Goal: Task Accomplishment & Management: Manage account settings

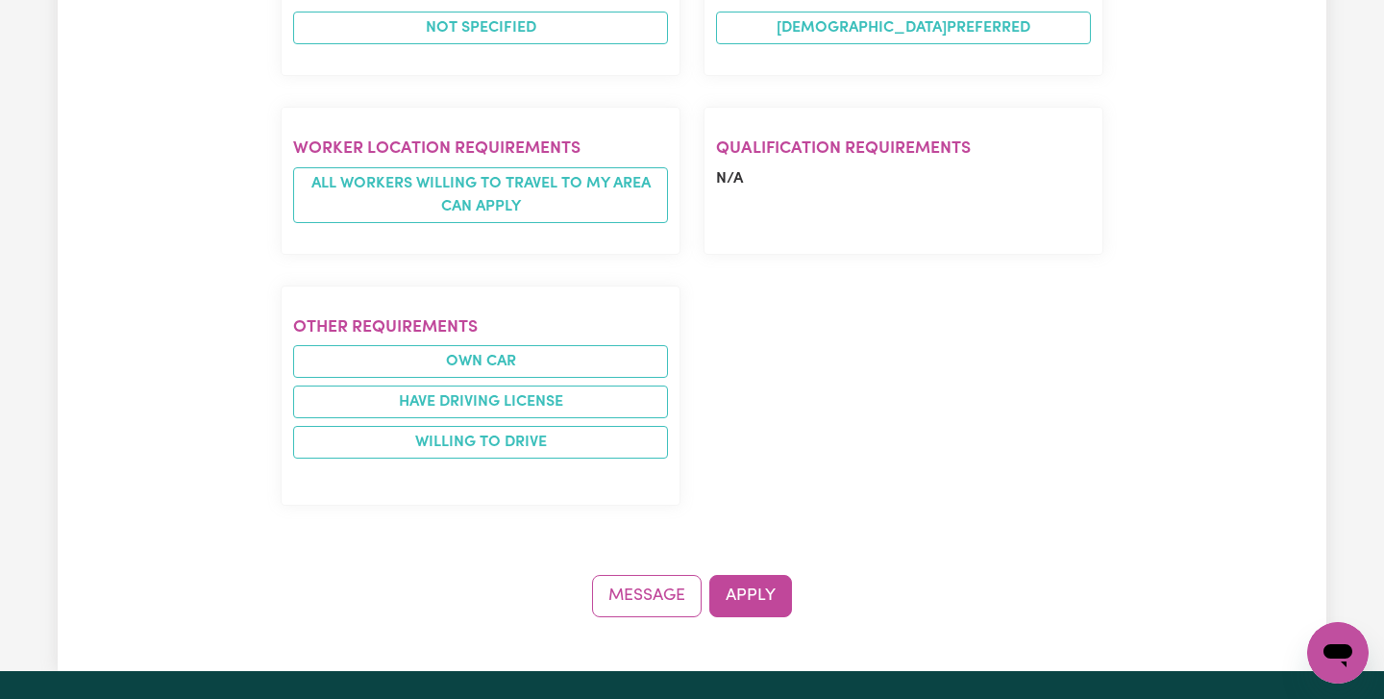
scroll to position [1418, 0]
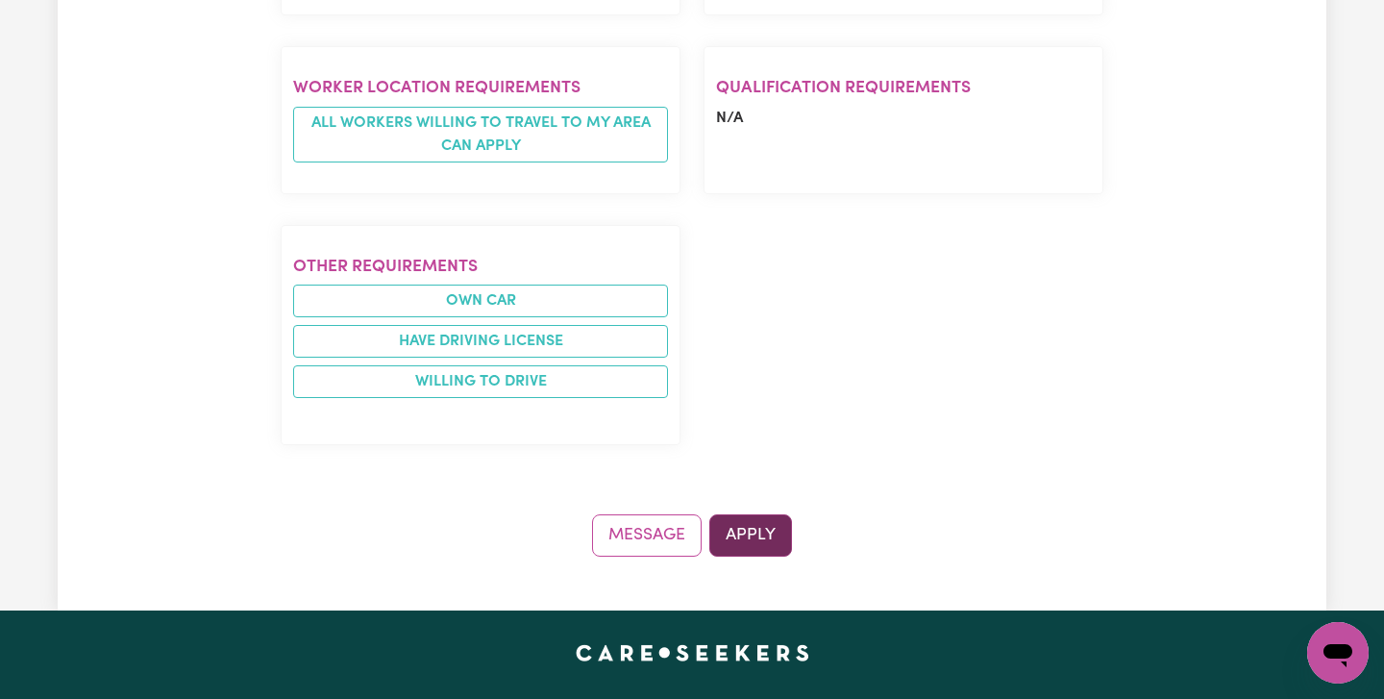
click at [753, 514] on button "Apply" at bounding box center [750, 535] width 83 height 42
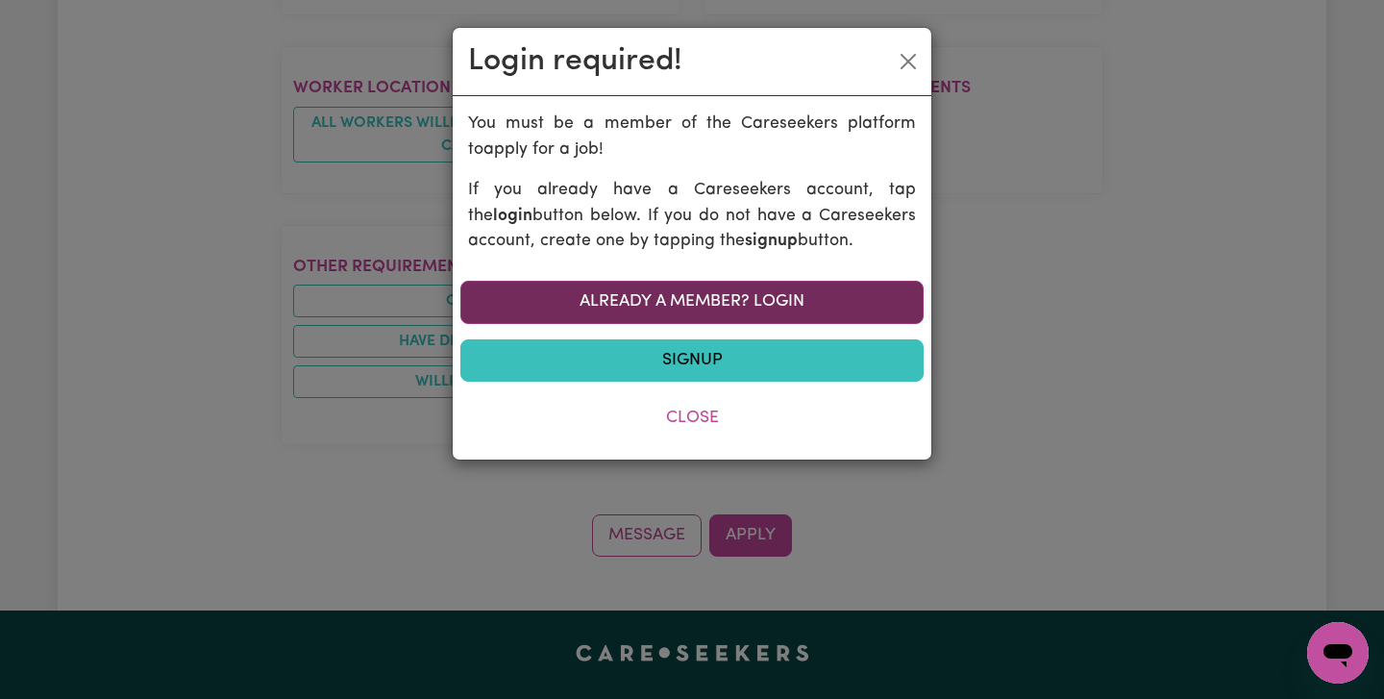
click at [673, 293] on link "Already a member? Login" at bounding box center [691, 302] width 463 height 42
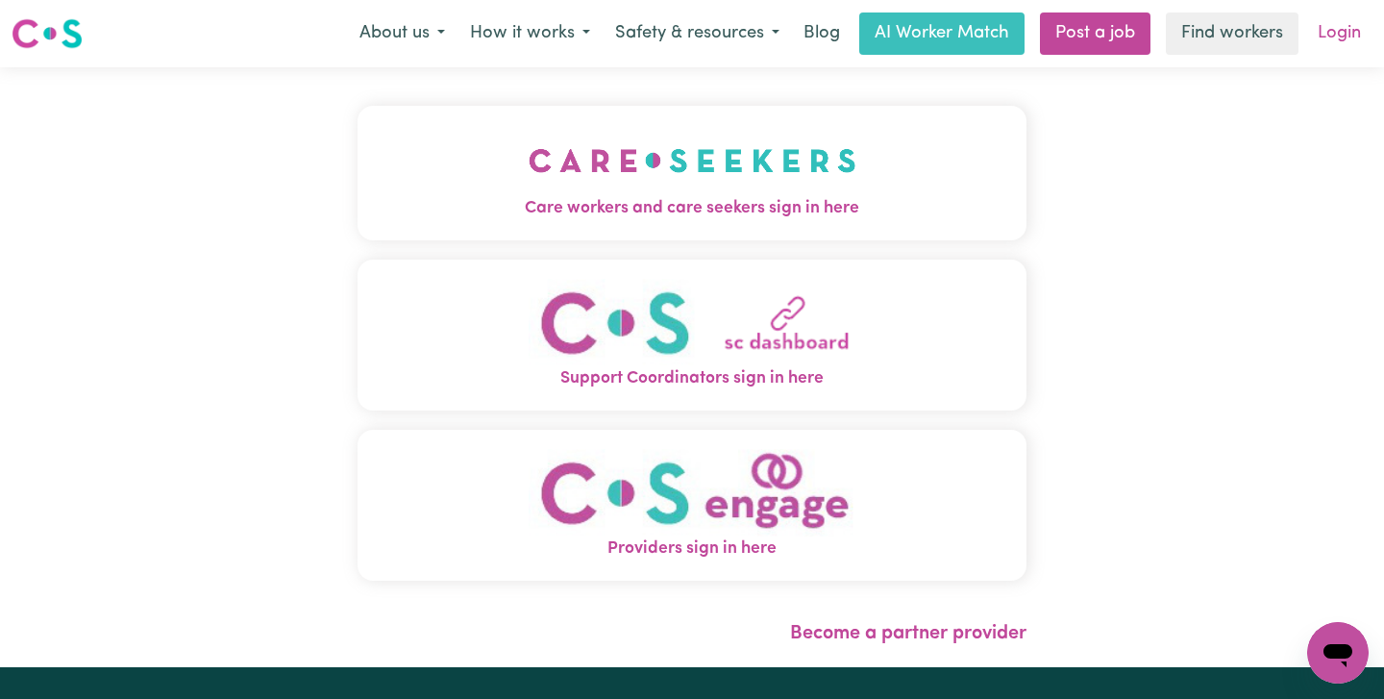
click at [1334, 35] on link "Login" at bounding box center [1339, 33] width 66 height 42
click at [1344, 33] on link "Login" at bounding box center [1339, 33] width 66 height 42
click at [1339, 33] on link "Login" at bounding box center [1339, 33] width 66 height 42
click at [1332, 37] on link "Login" at bounding box center [1339, 33] width 66 height 42
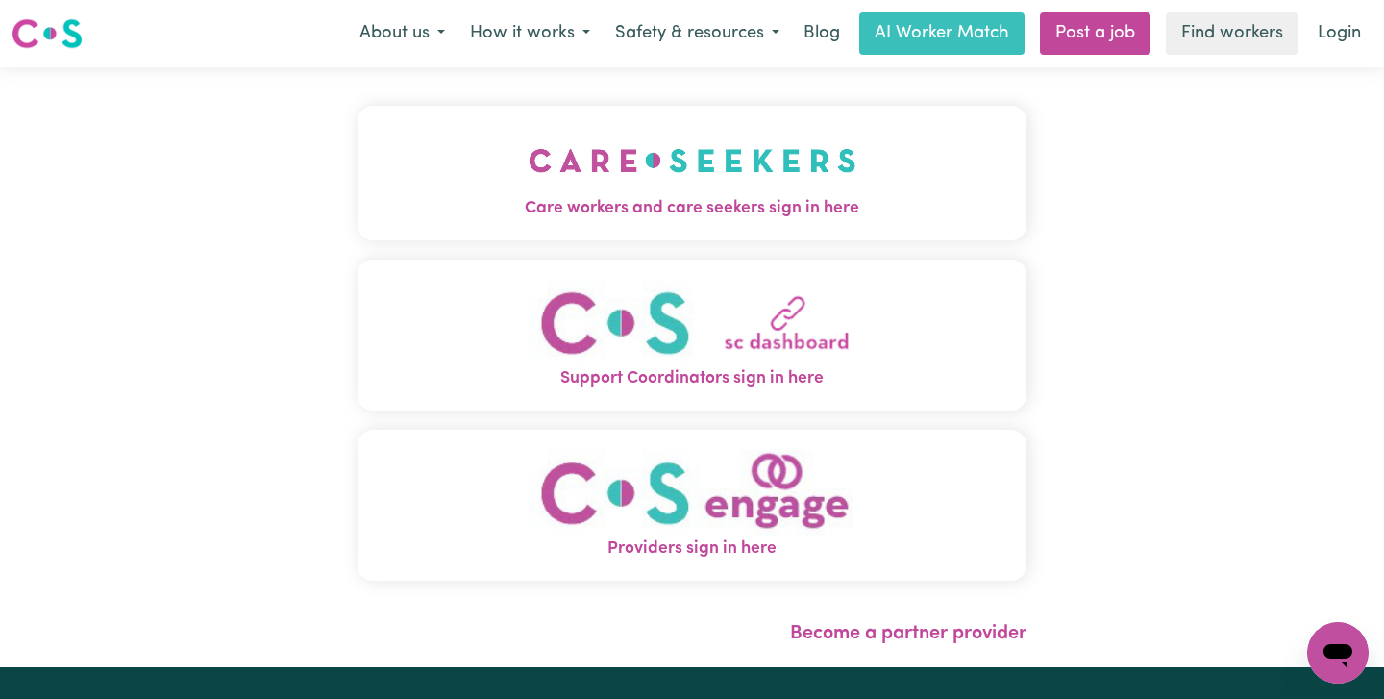
click at [735, 184] on img "Care workers and care seekers sign in here" at bounding box center [693, 160] width 328 height 71
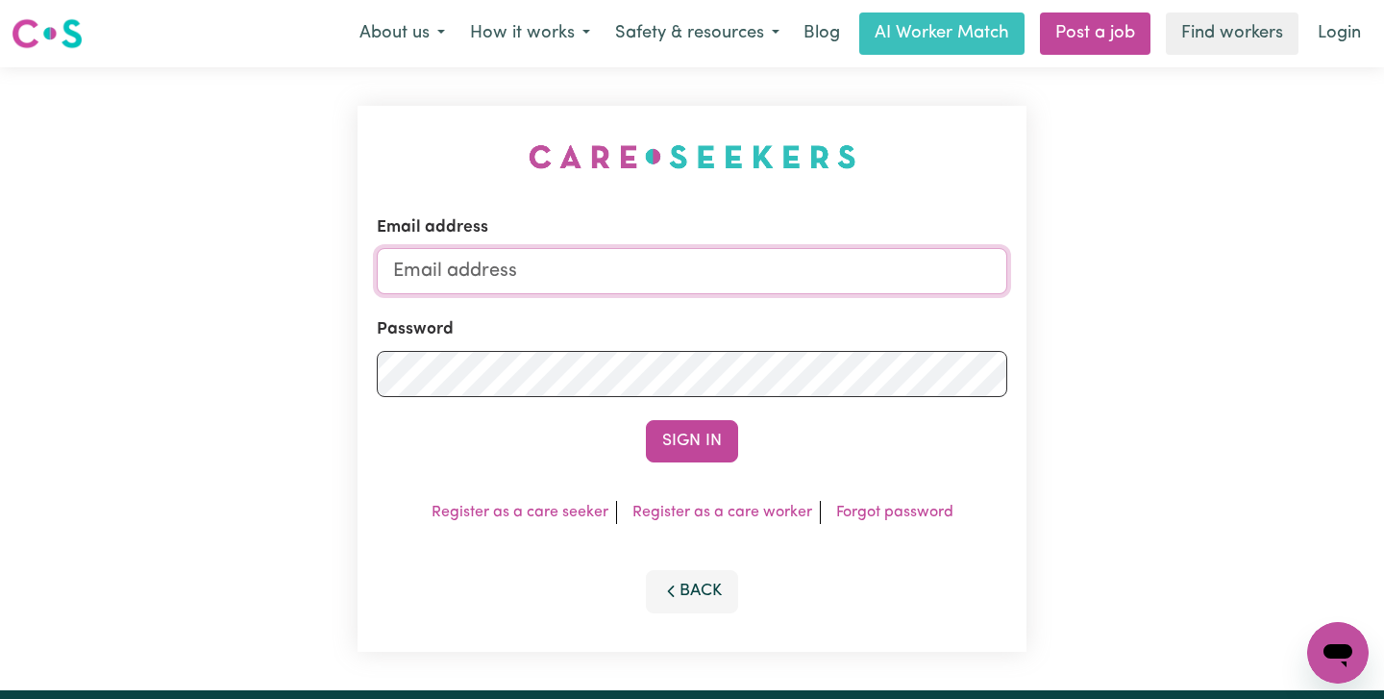
type input "[EMAIL_ADDRESS][DOMAIN_NAME]"
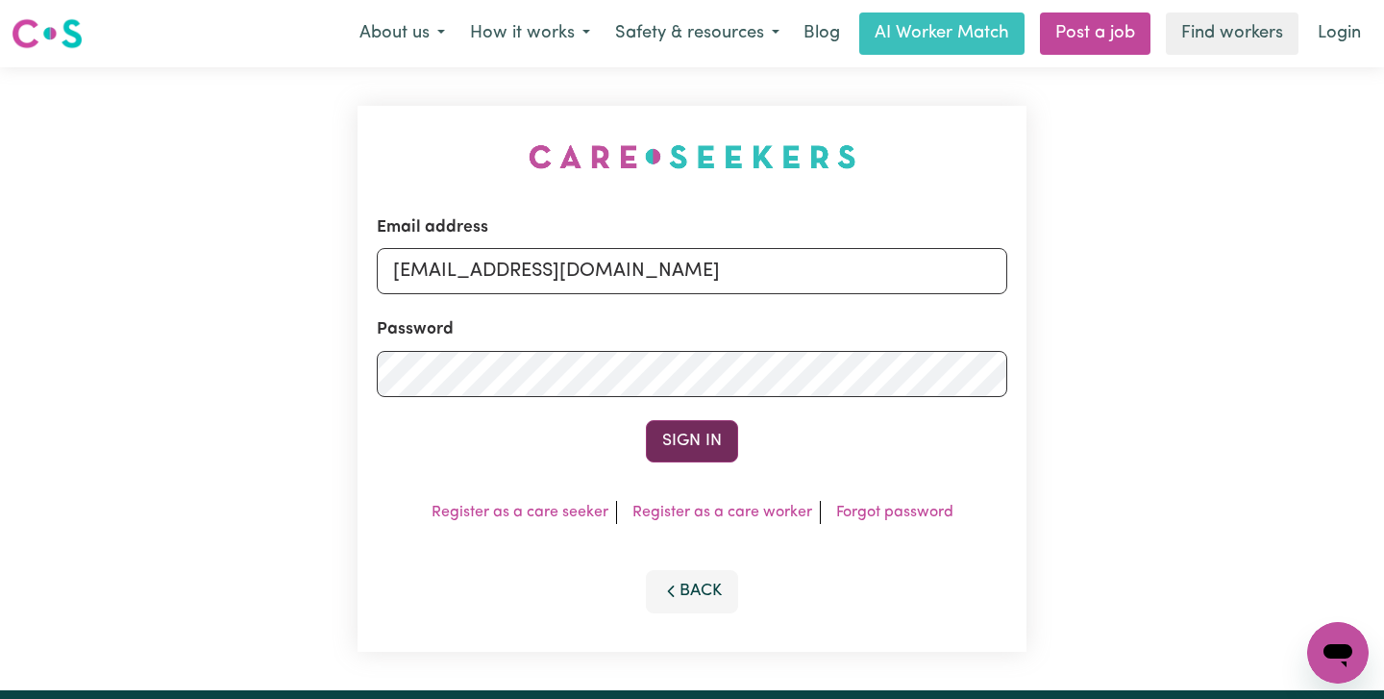
click at [692, 438] on button "Sign In" at bounding box center [692, 441] width 92 height 42
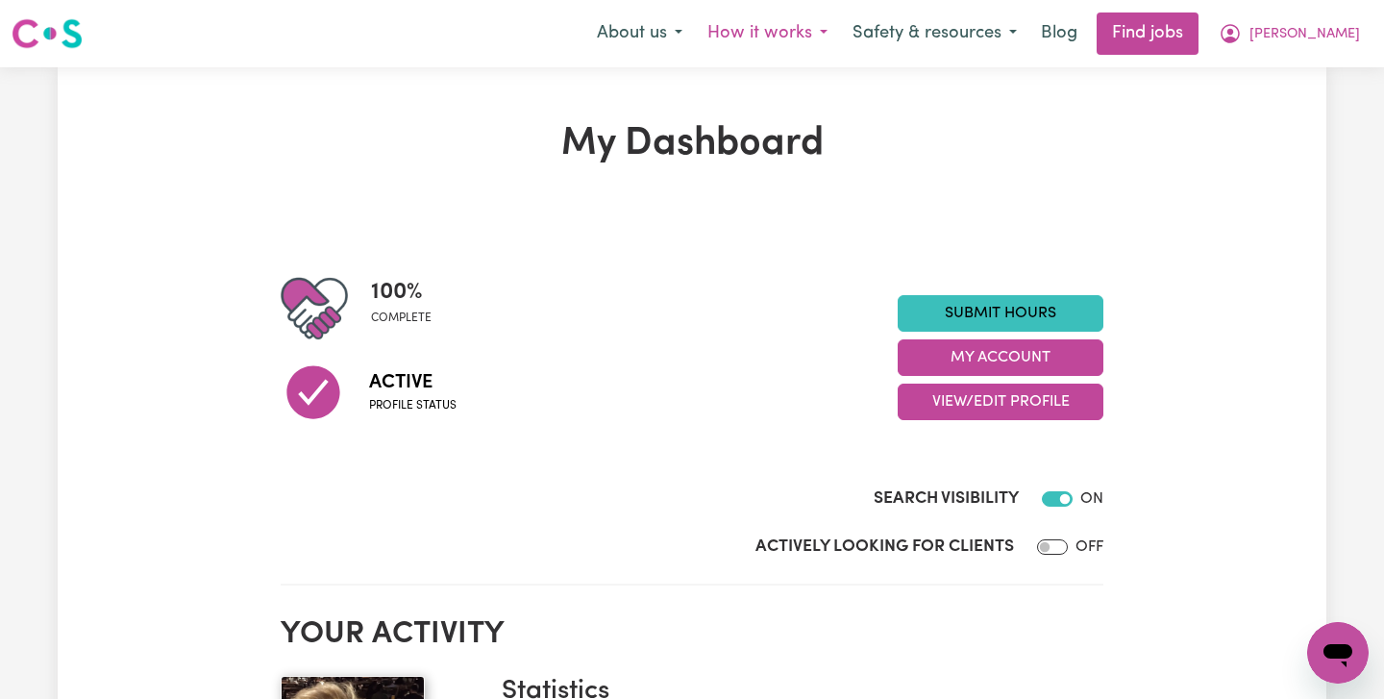
click at [840, 37] on button "How it works" at bounding box center [767, 33] width 145 height 40
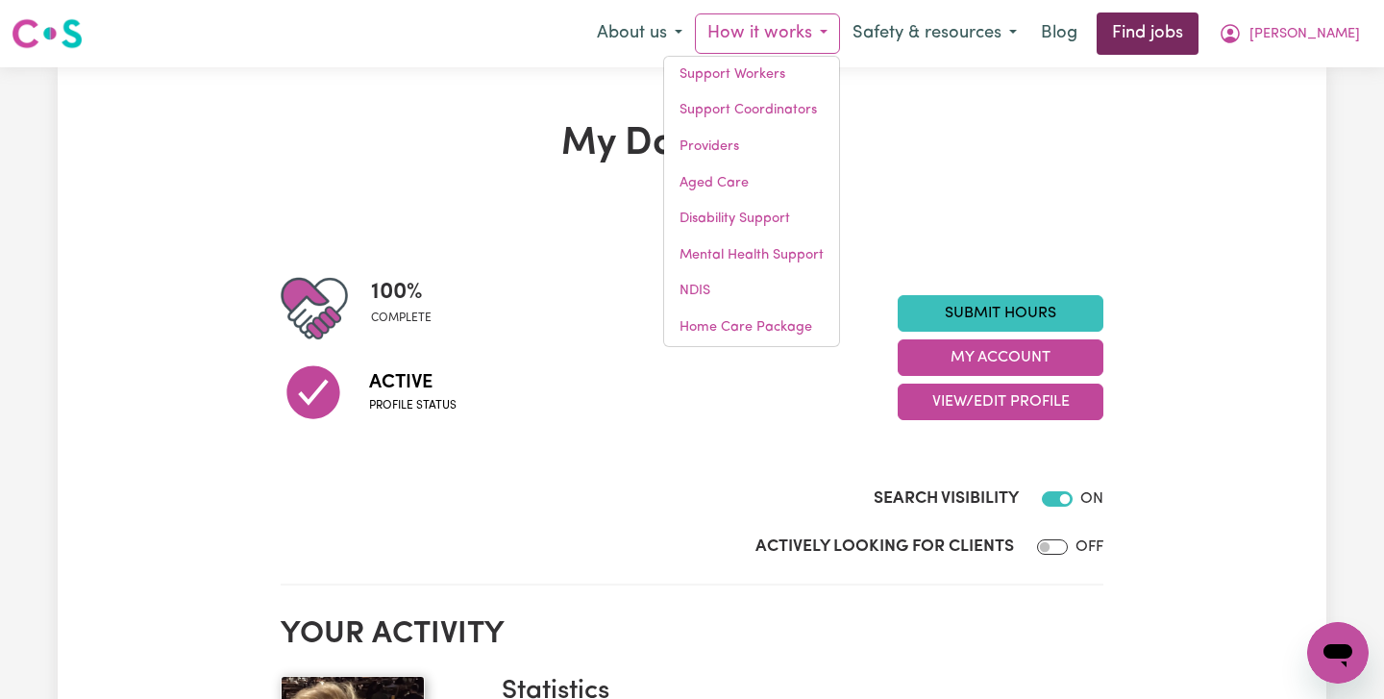
click at [1198, 36] on link "Find jobs" at bounding box center [1148, 33] width 102 height 42
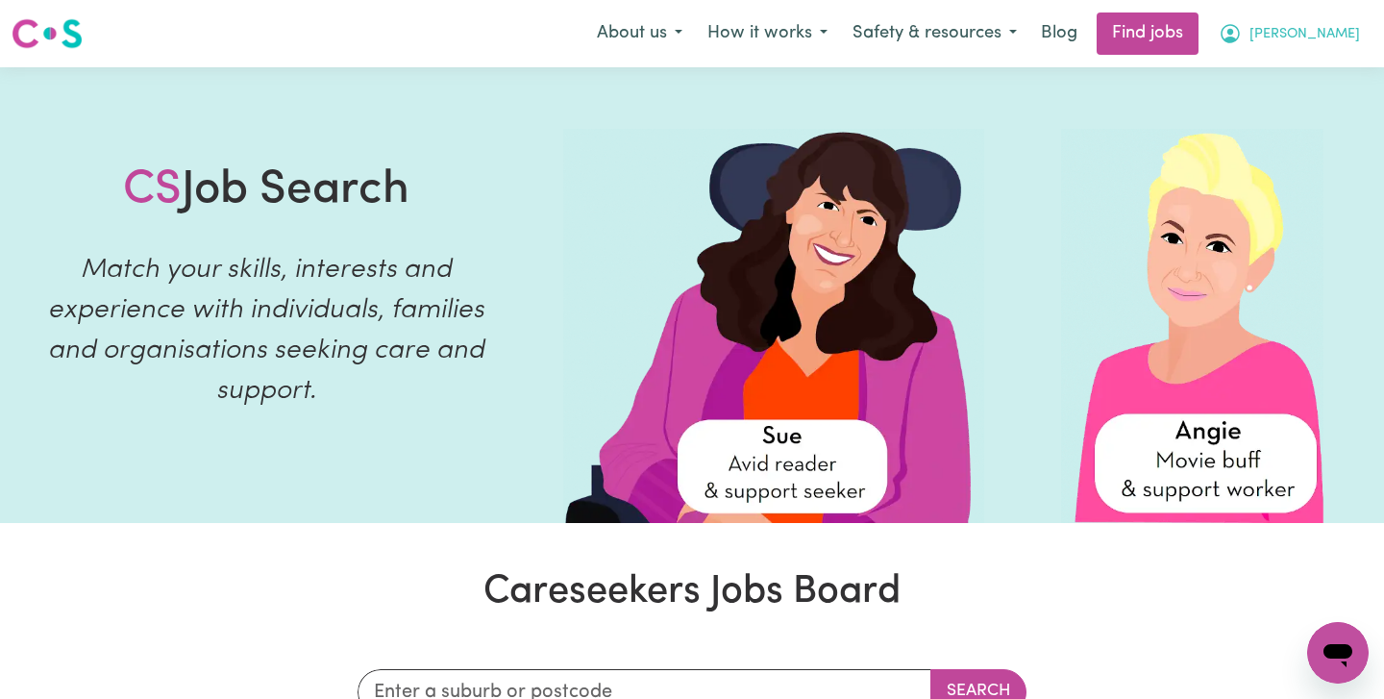
click at [1338, 31] on span "[PERSON_NAME]" at bounding box center [1304, 34] width 111 height 21
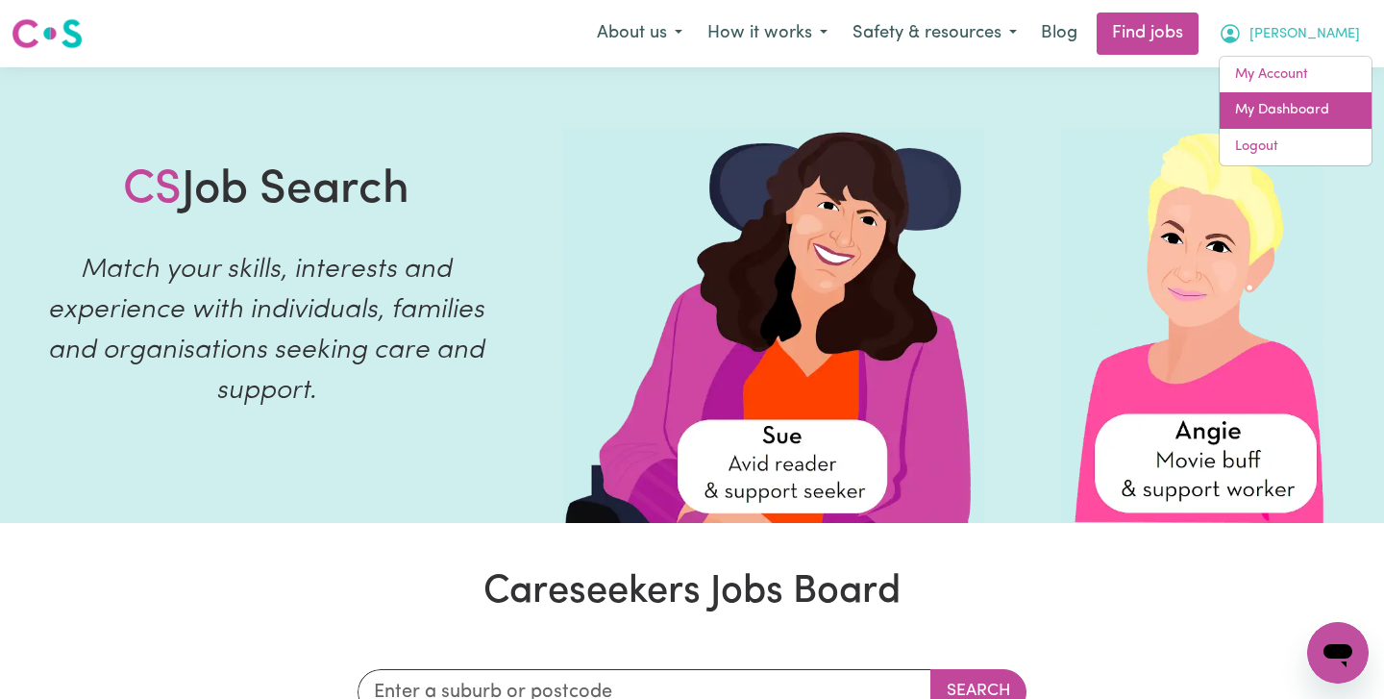
click at [1325, 109] on link "My Dashboard" at bounding box center [1296, 110] width 152 height 37
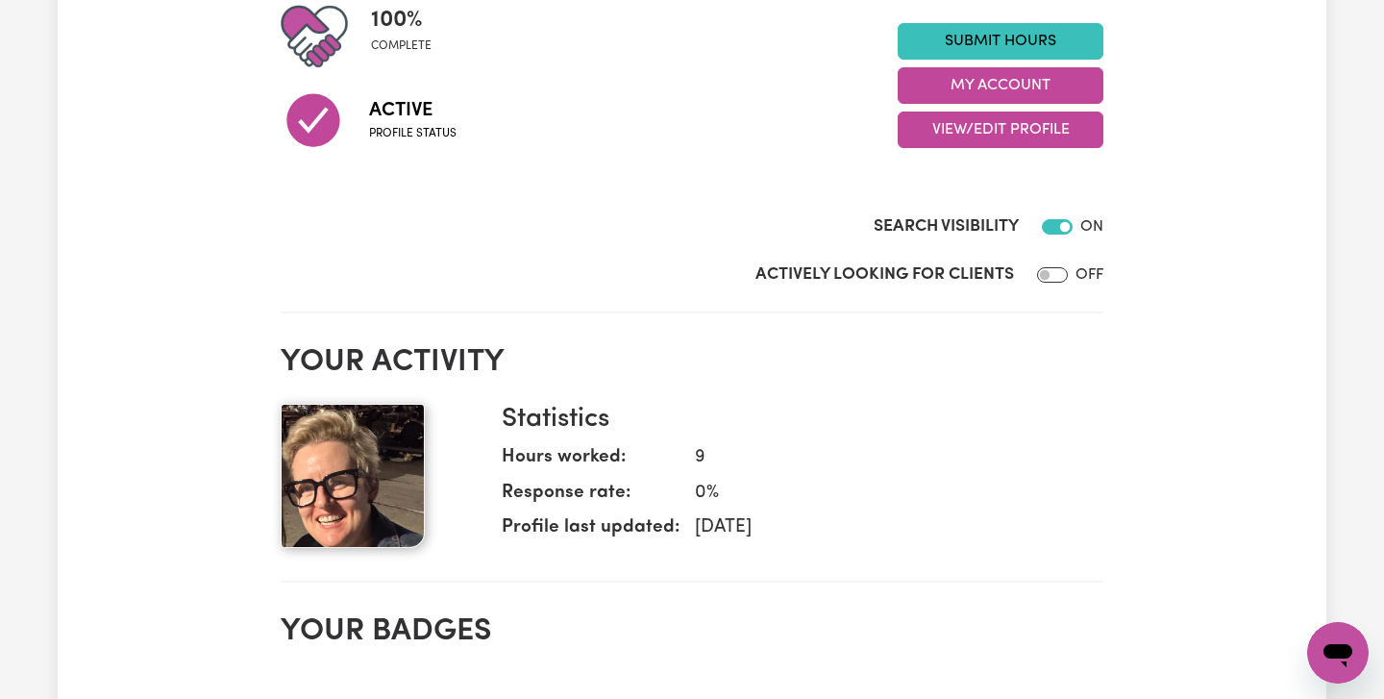
scroll to position [268, 0]
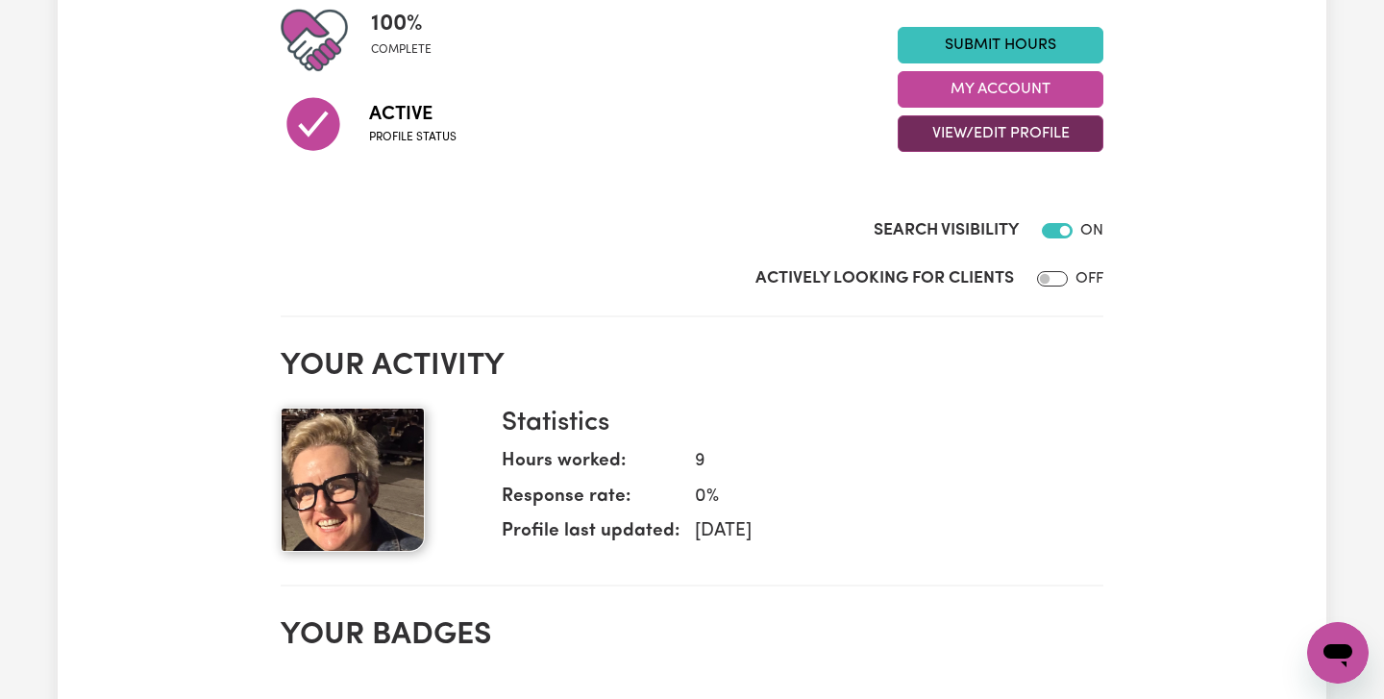
click at [945, 140] on button "View/Edit Profile" at bounding box center [1001, 133] width 206 height 37
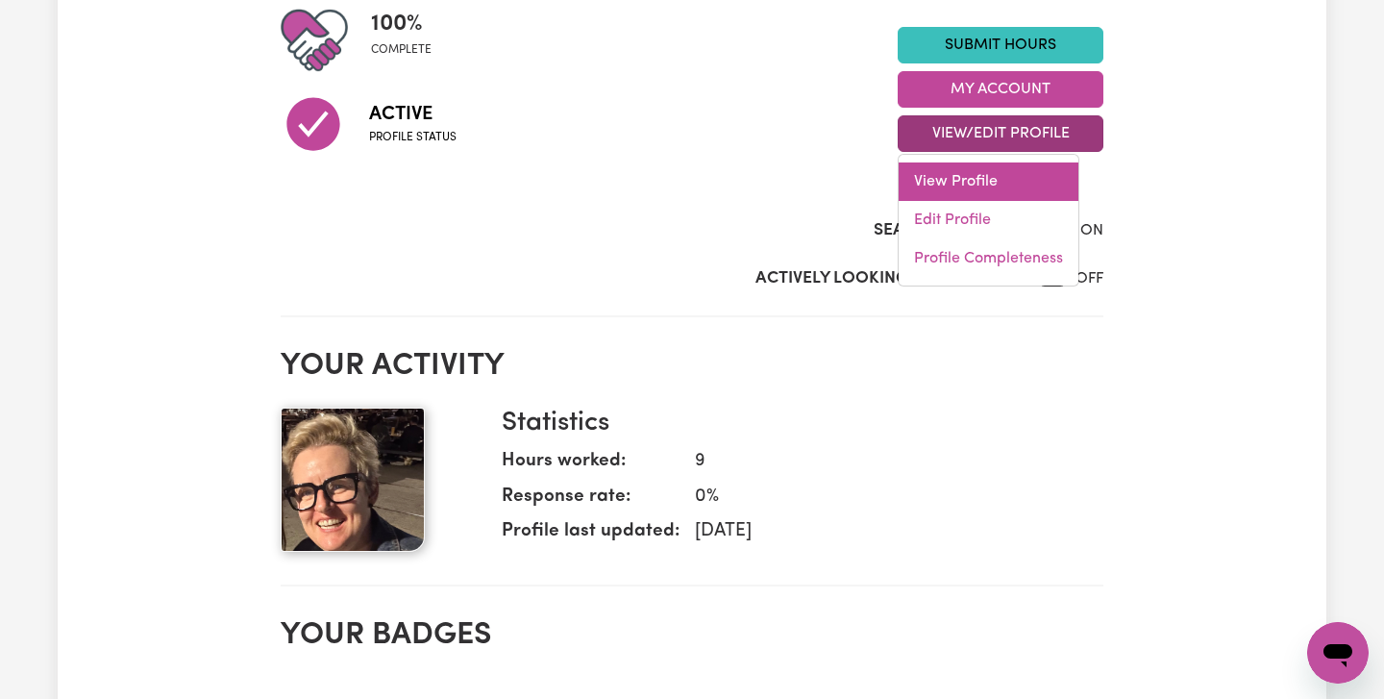
click at [969, 184] on link "View Profile" at bounding box center [989, 181] width 180 height 38
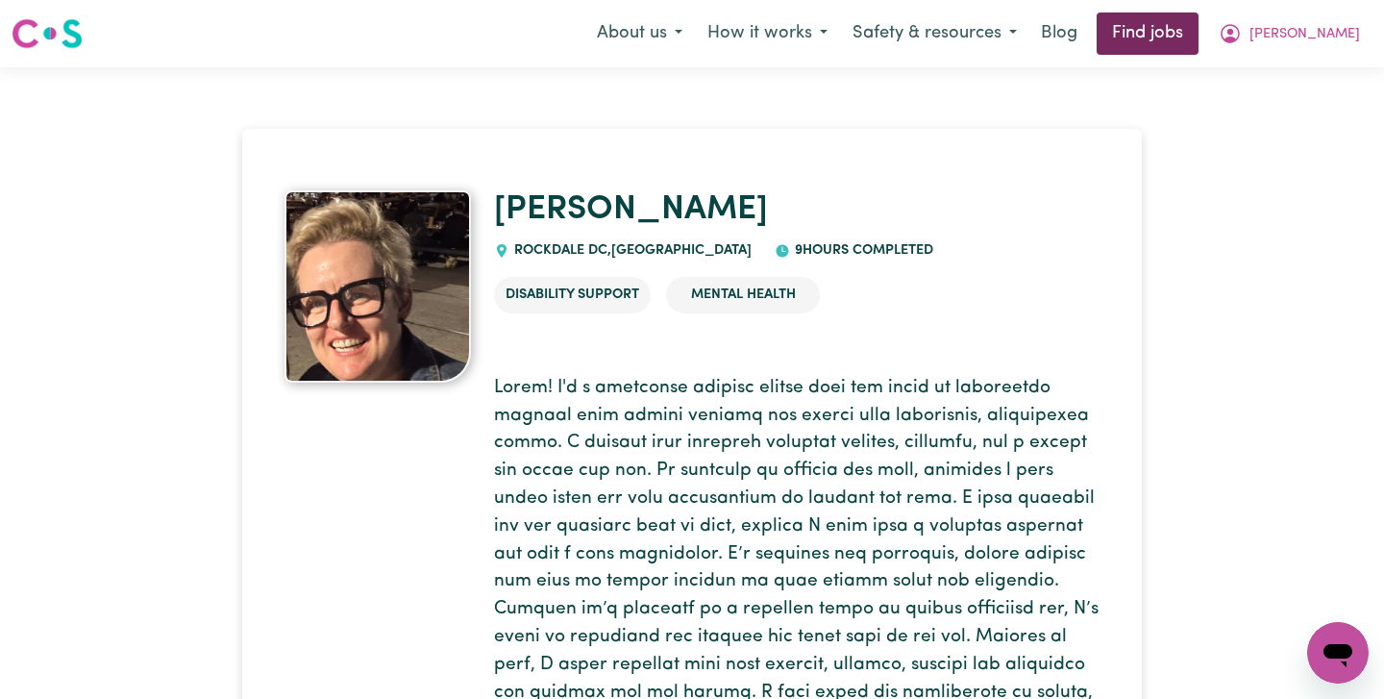
click at [1198, 35] on link "Find jobs" at bounding box center [1148, 33] width 102 height 42
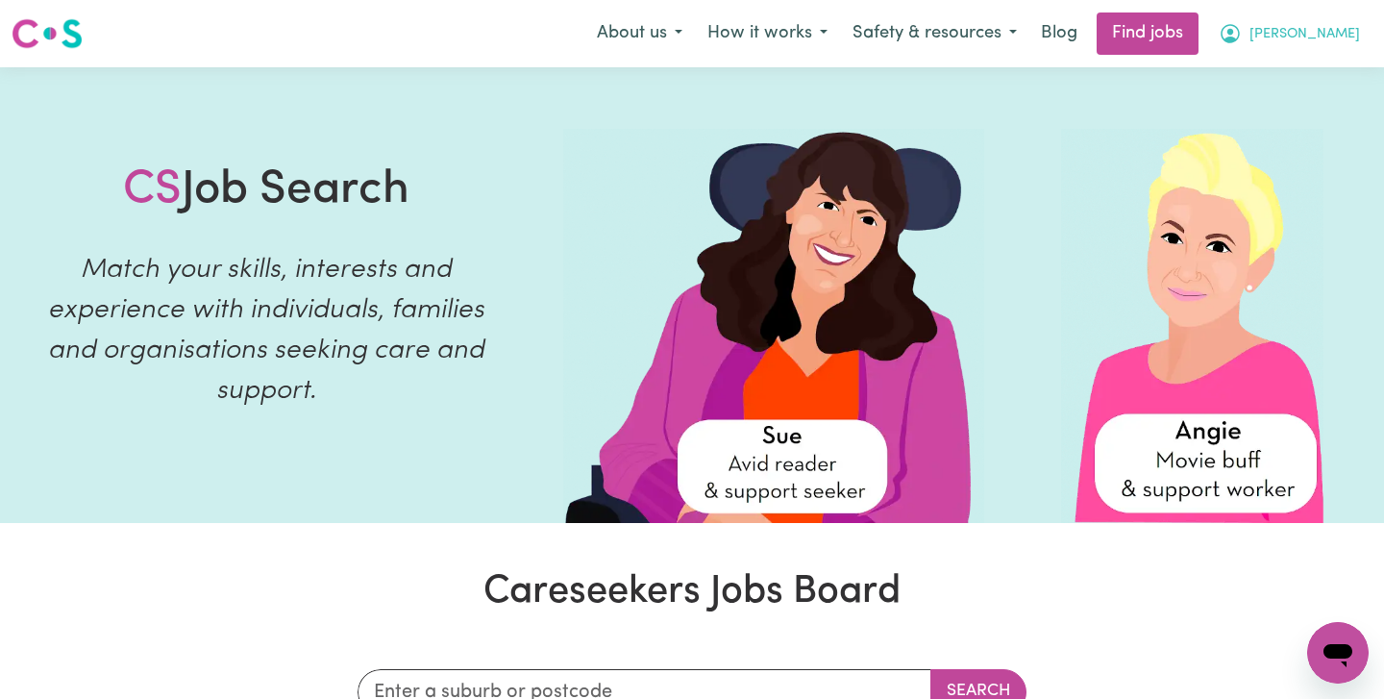
click at [1336, 31] on span "[PERSON_NAME]" at bounding box center [1304, 34] width 111 height 21
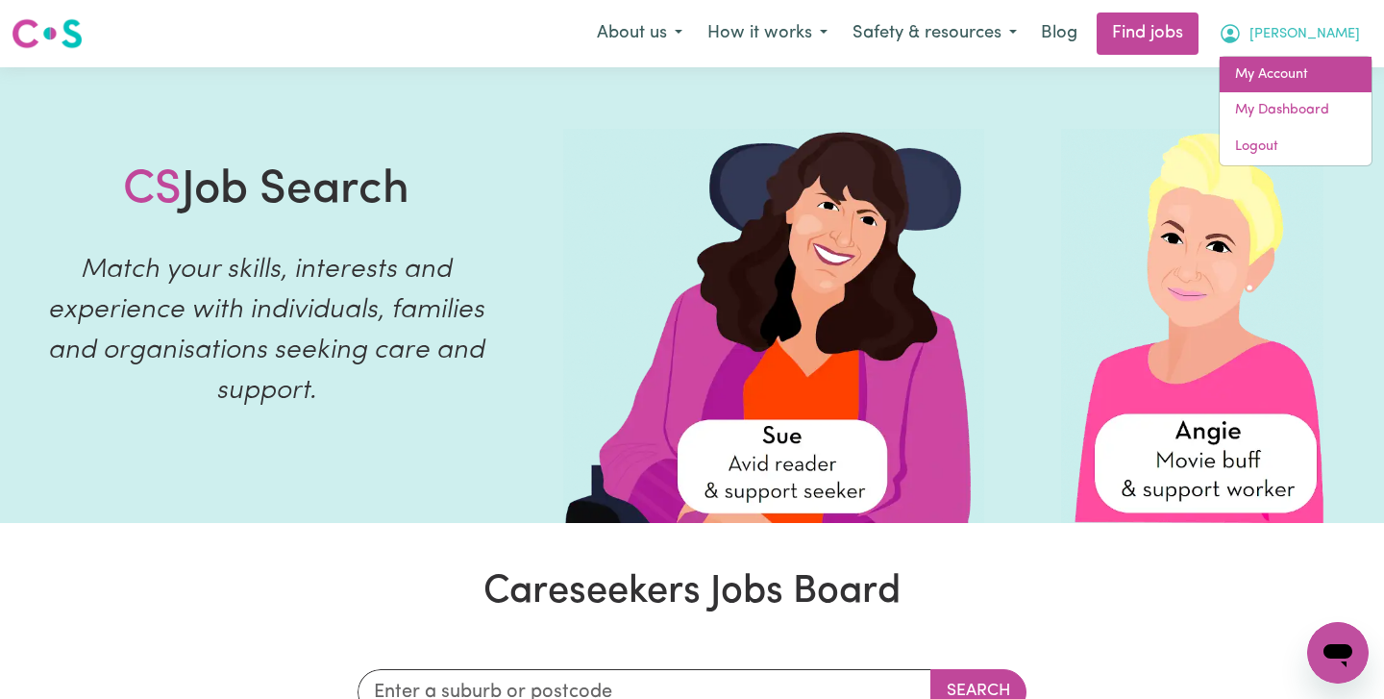
click at [1319, 90] on link "My Account" at bounding box center [1296, 75] width 152 height 37
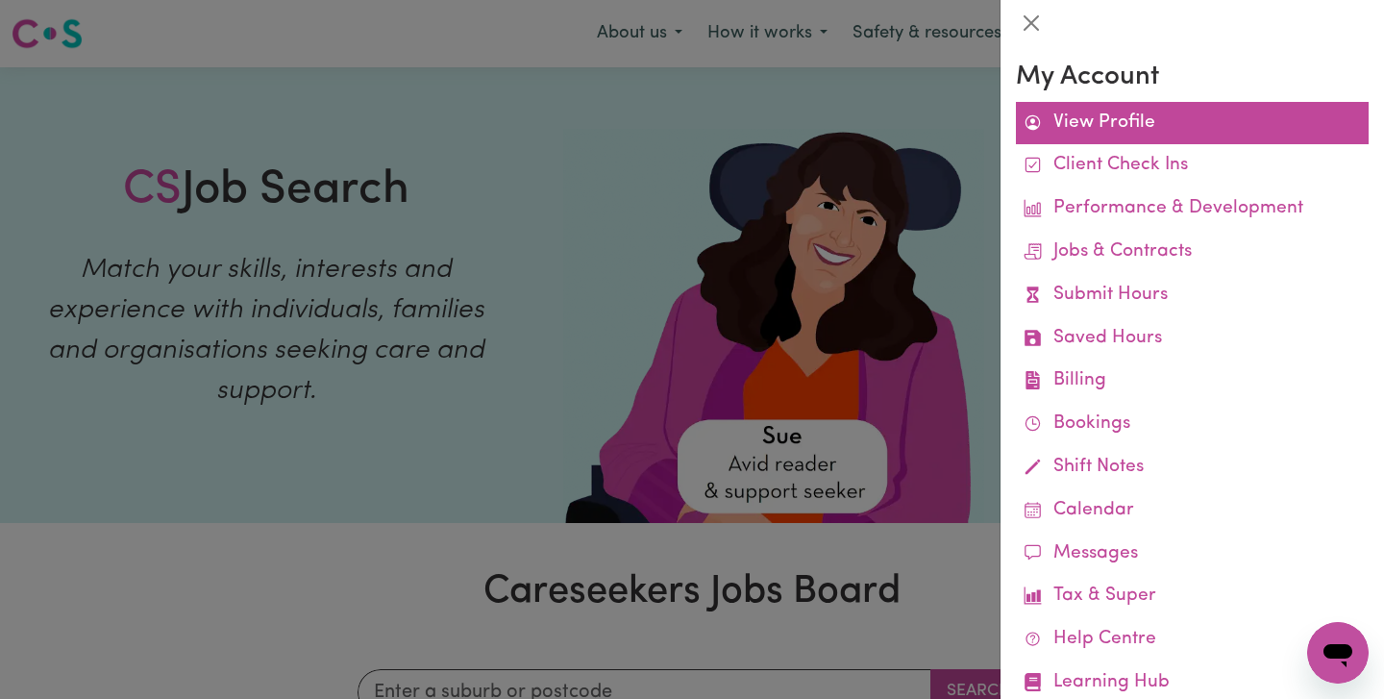
click at [1112, 115] on link "View Profile" at bounding box center [1192, 123] width 353 height 43
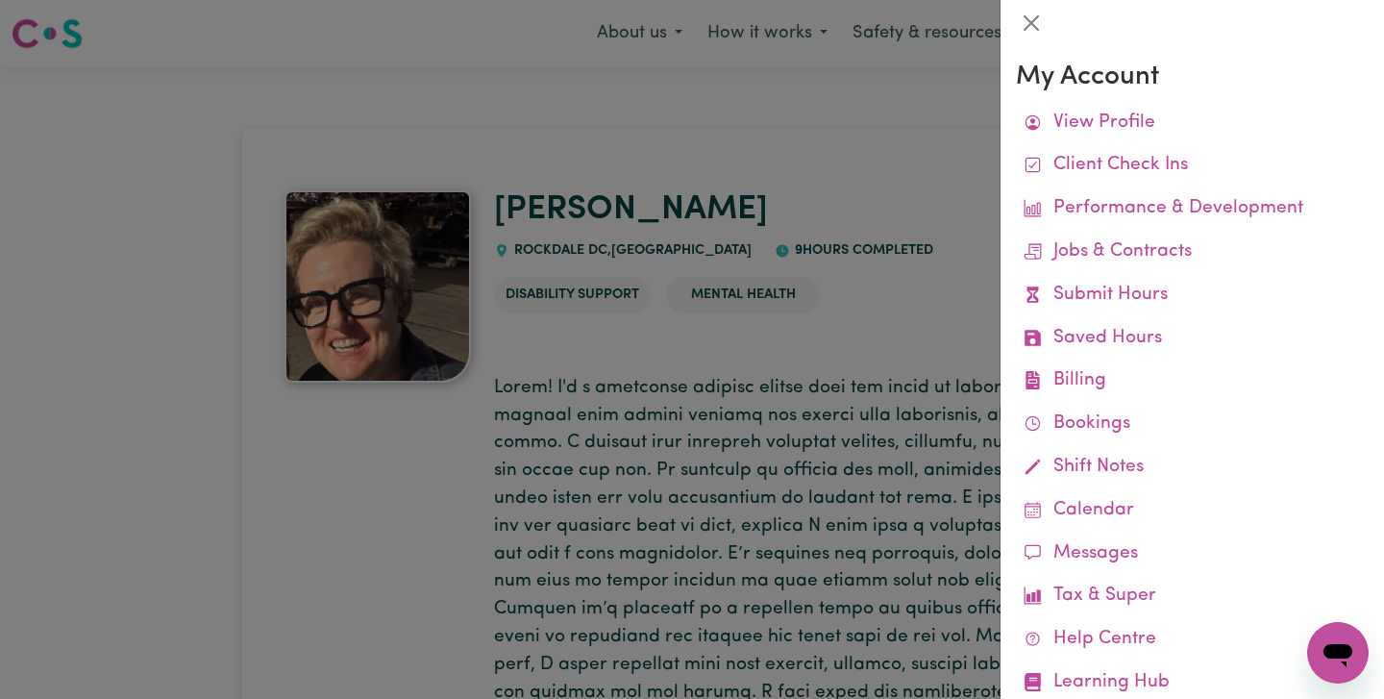
click at [872, 324] on div at bounding box center [692, 349] width 1384 height 699
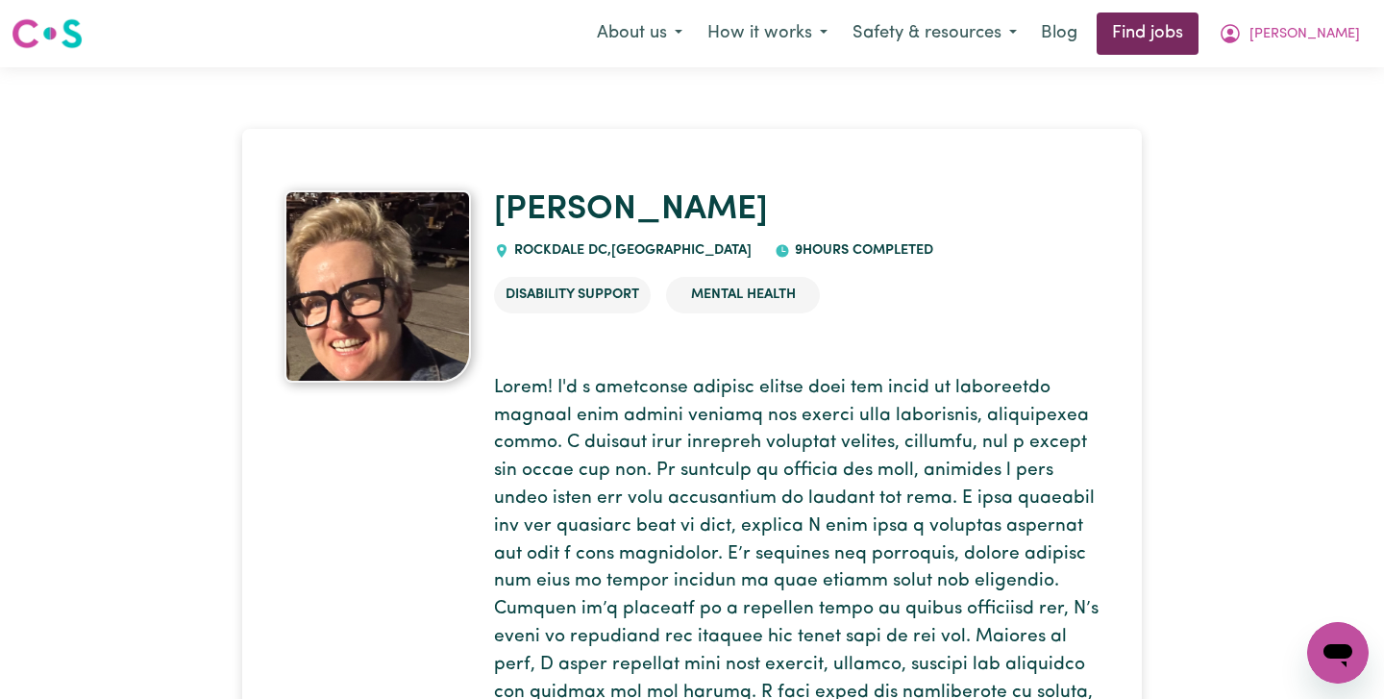
click at [1198, 26] on link "Find jobs" at bounding box center [1148, 33] width 102 height 42
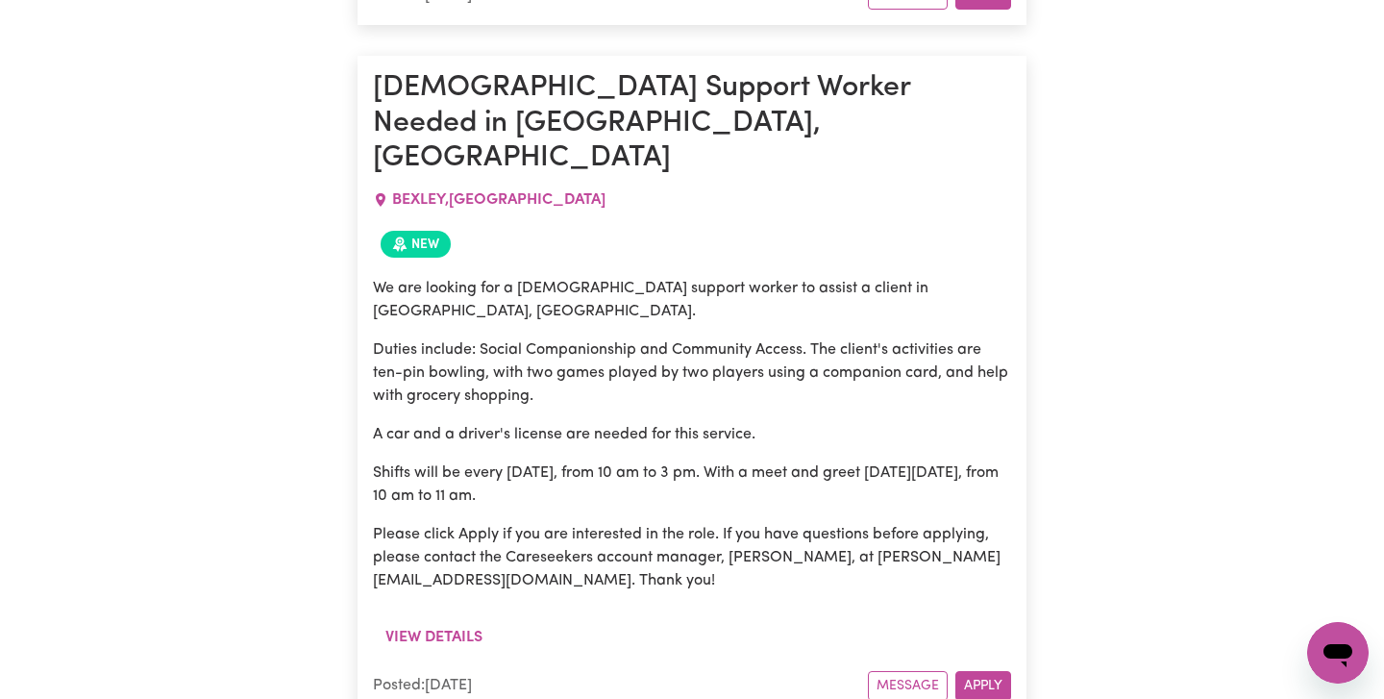
scroll to position [2291, 0]
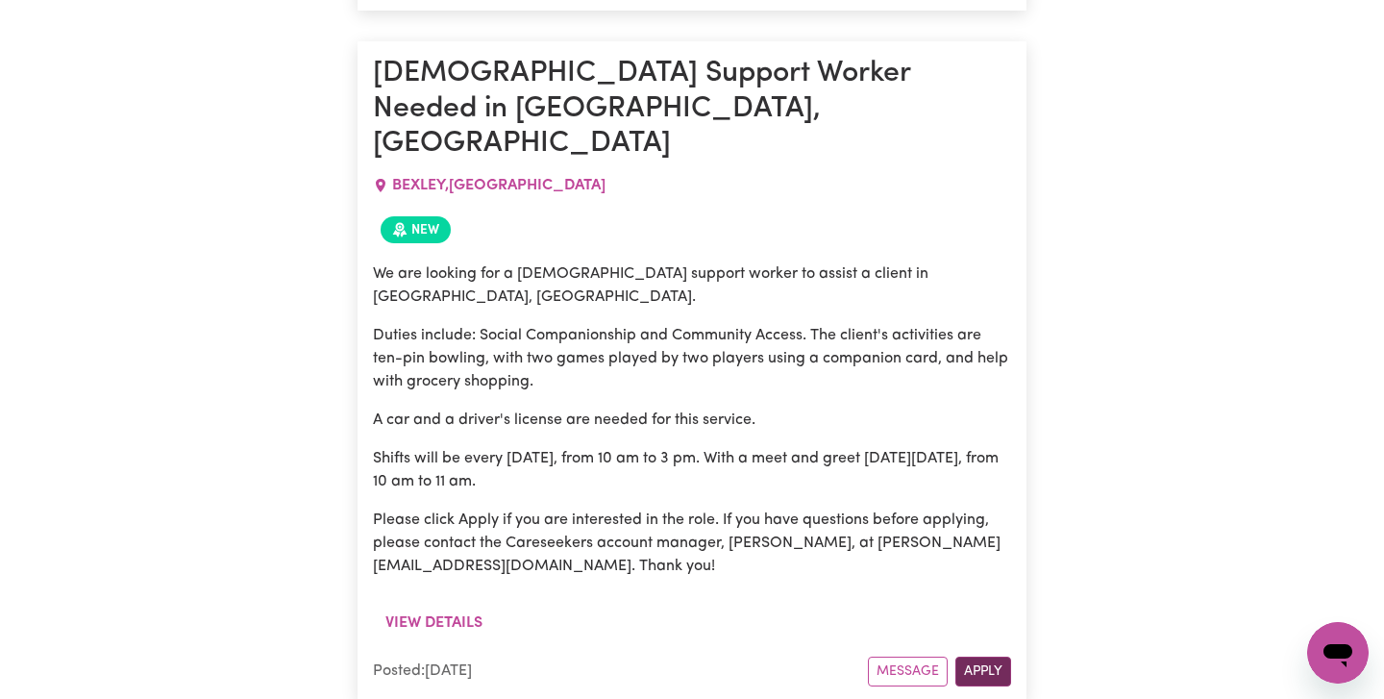
click at [993, 656] on button "Apply" at bounding box center [983, 671] width 56 height 30
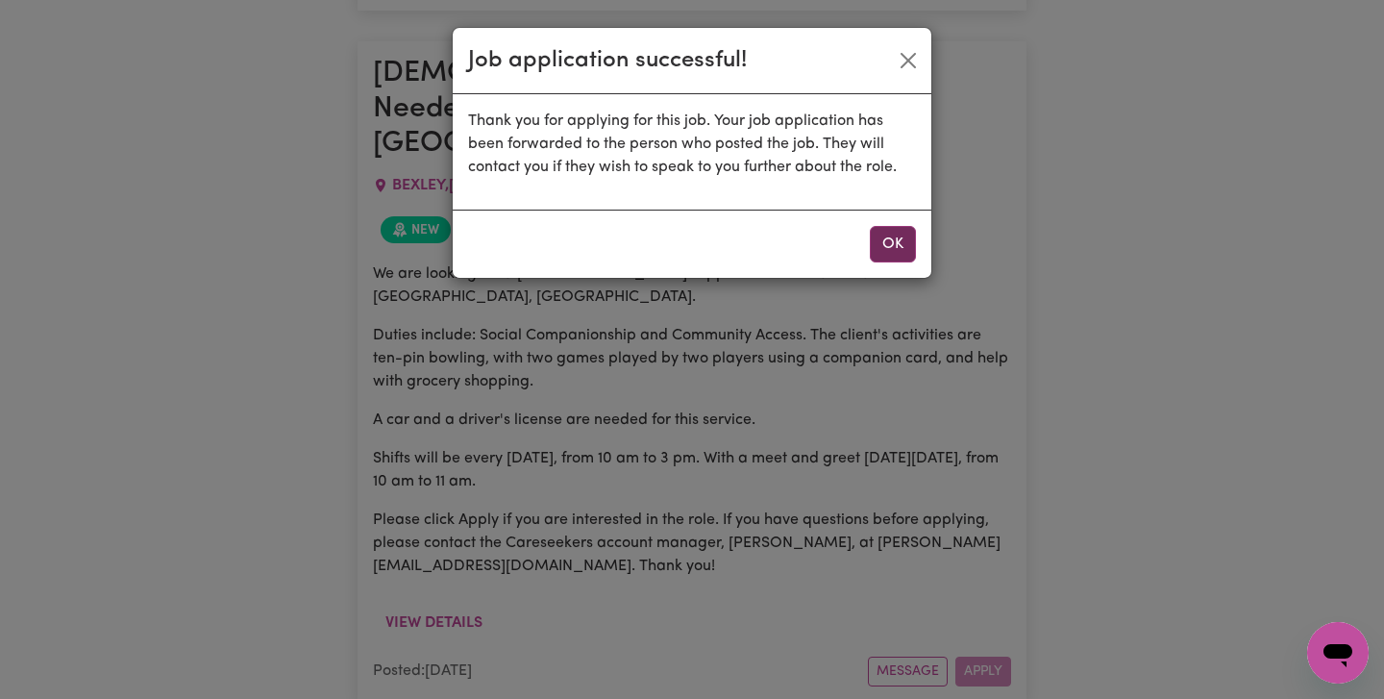
click at [889, 238] on button "OK" at bounding box center [893, 244] width 46 height 37
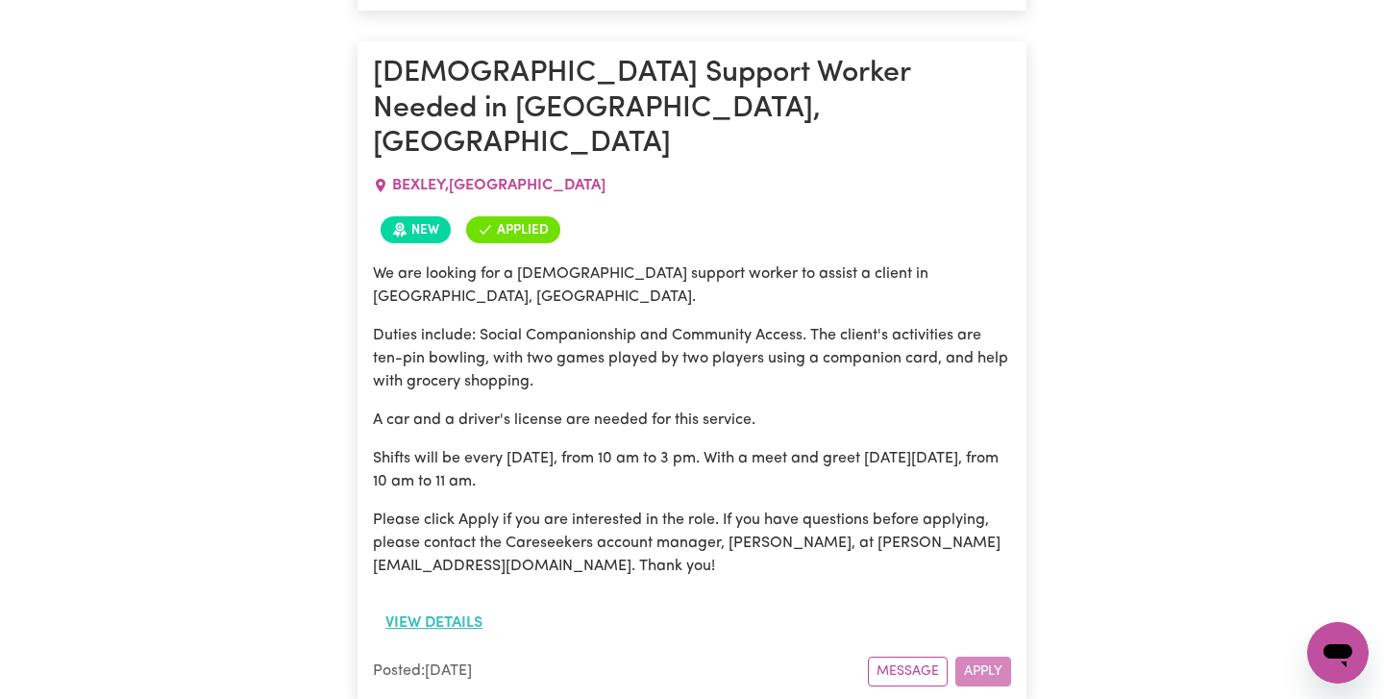
click at [451, 604] on button "View details" at bounding box center [434, 622] width 122 height 37
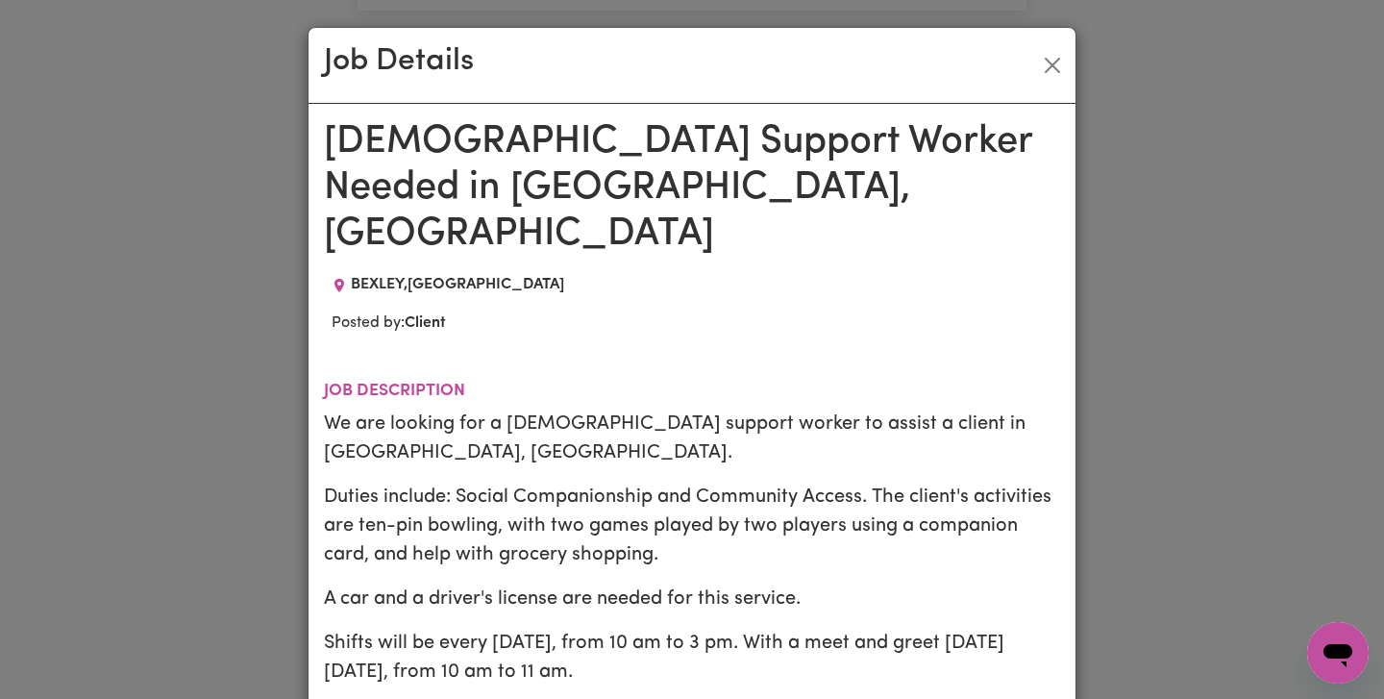
scroll to position [0, 0]
click at [1058, 64] on button "Close" at bounding box center [1052, 65] width 31 height 31
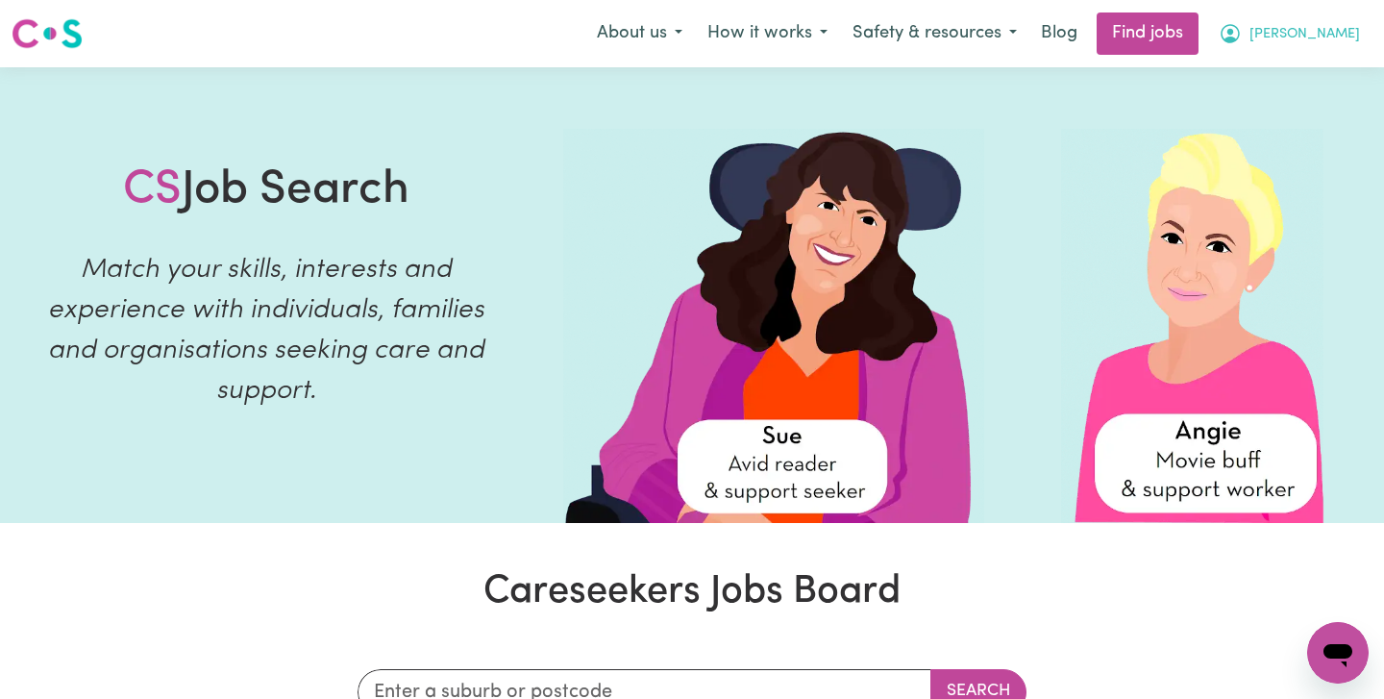
click at [1336, 32] on span "[PERSON_NAME]" at bounding box center [1304, 34] width 111 height 21
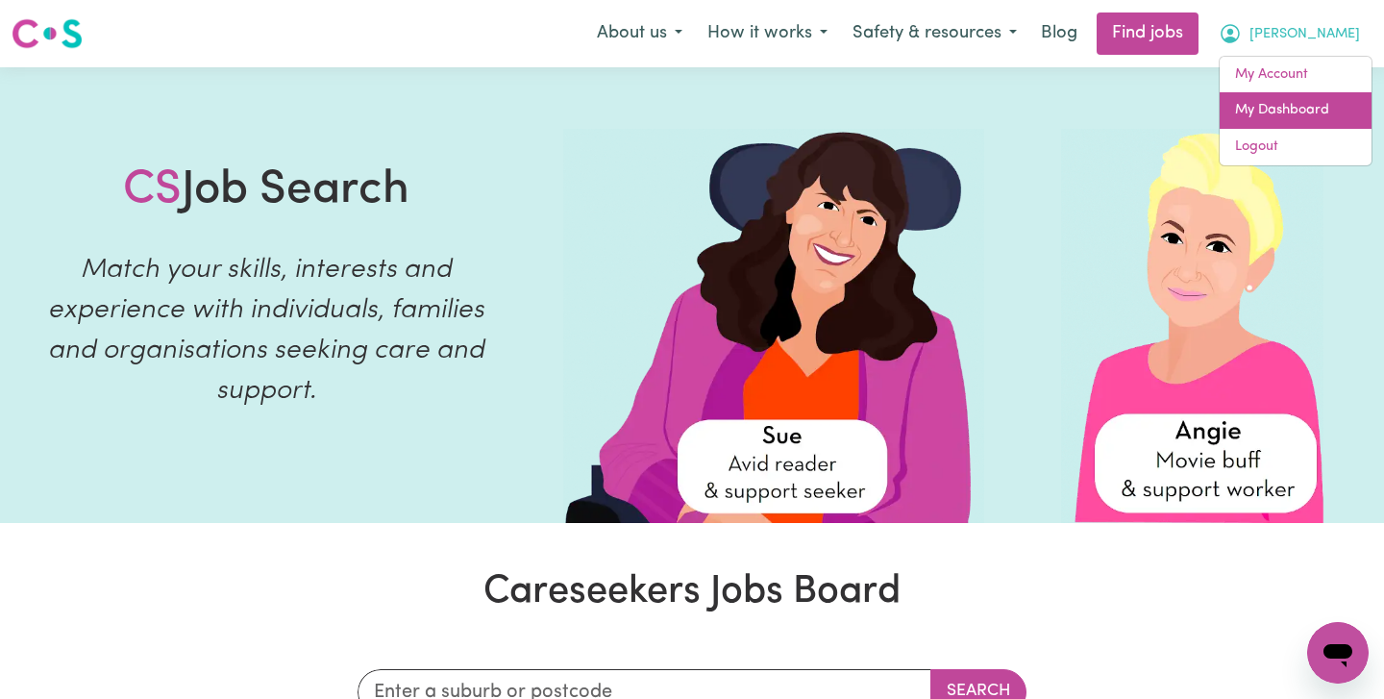
click at [1319, 103] on link "My Dashboard" at bounding box center [1296, 110] width 152 height 37
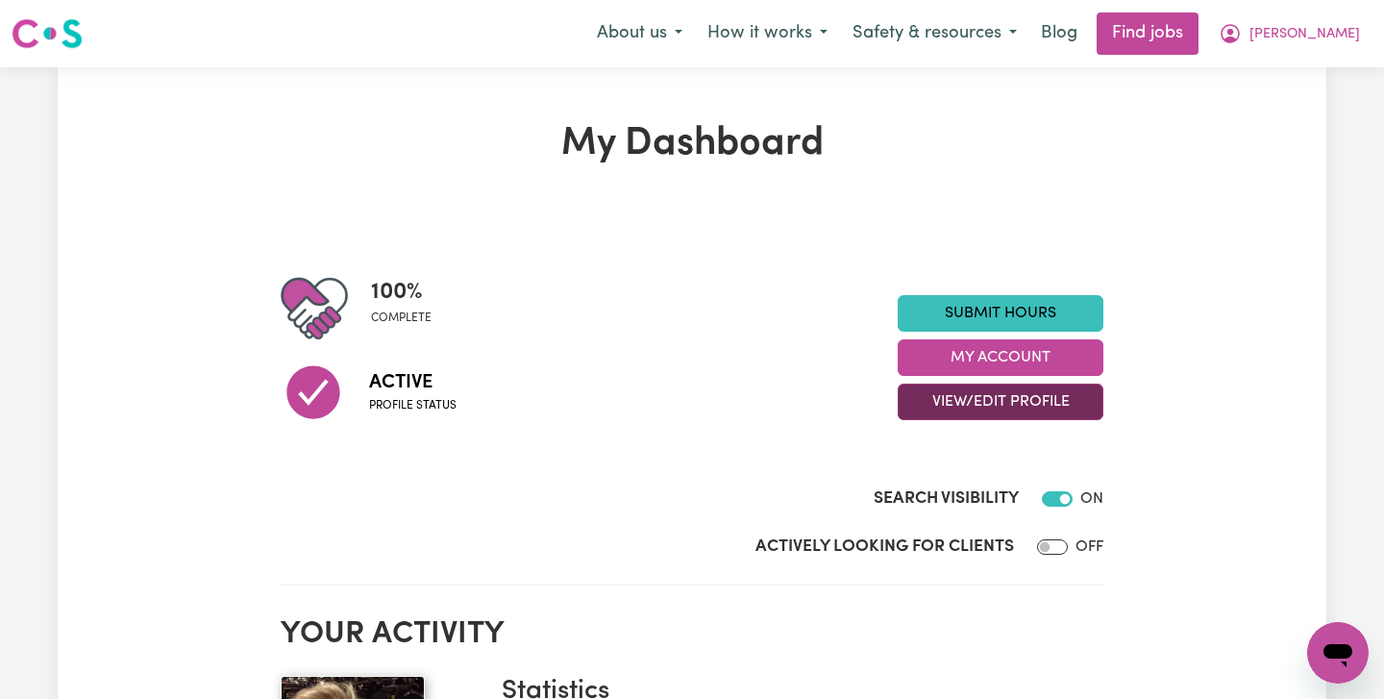
click at [988, 403] on button "View/Edit Profile" at bounding box center [1001, 401] width 206 height 37
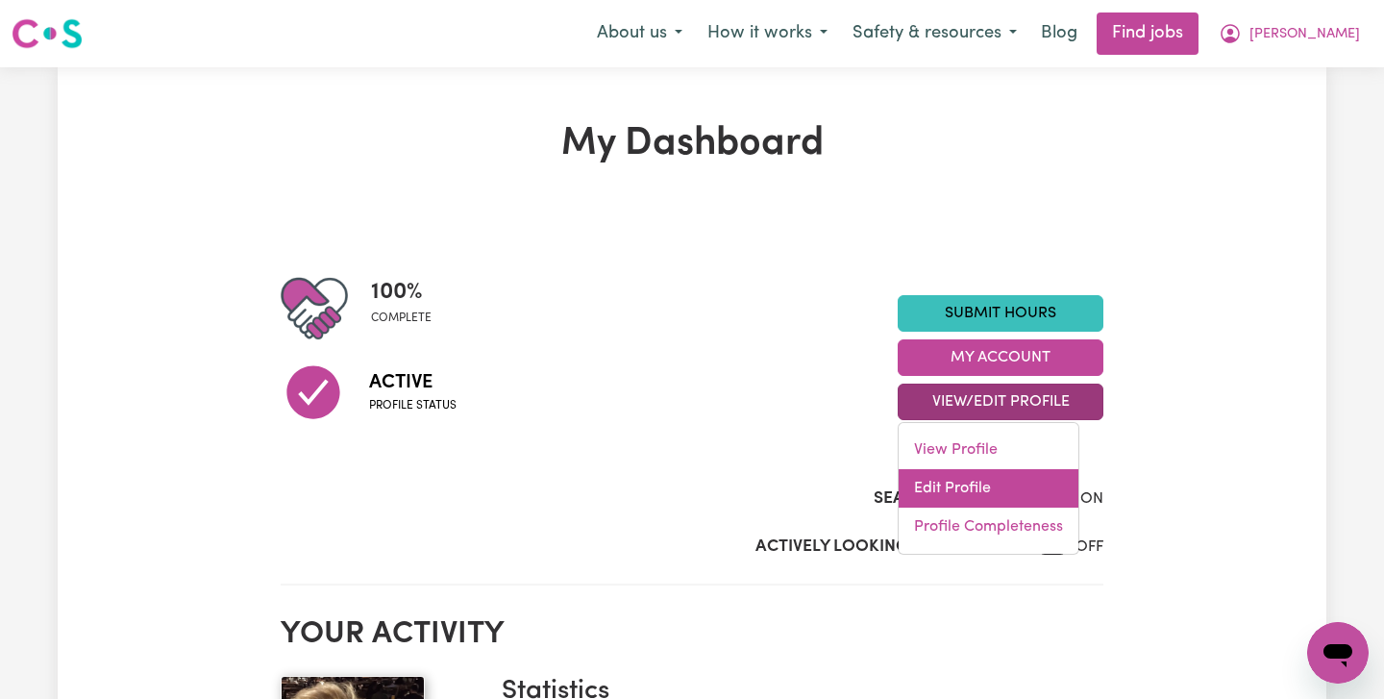
click at [968, 480] on link "Edit Profile" at bounding box center [989, 488] width 180 height 38
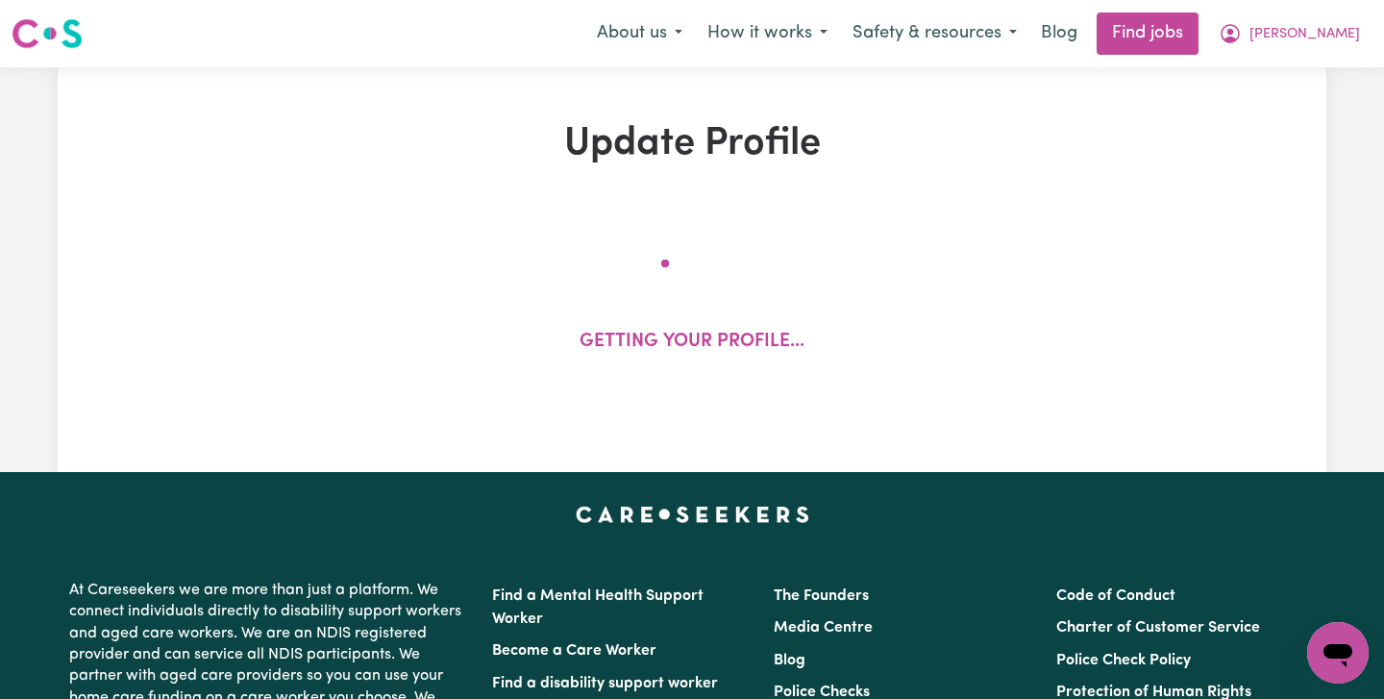
select select "[DEMOGRAPHIC_DATA]"
select select "[DEMOGRAPHIC_DATA] Citizen"
select select "Studying a healthcare related degree or qualification"
select select "65"
select select "85"
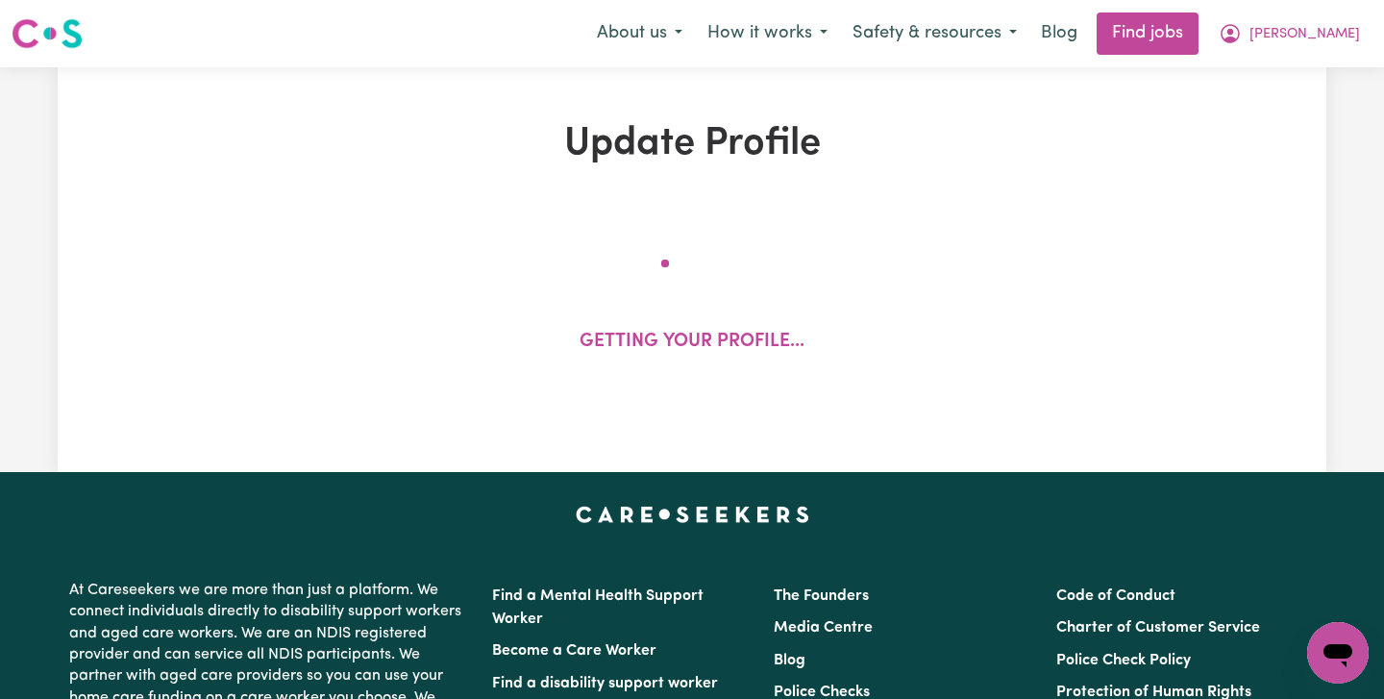
select select "100"
select select "110"
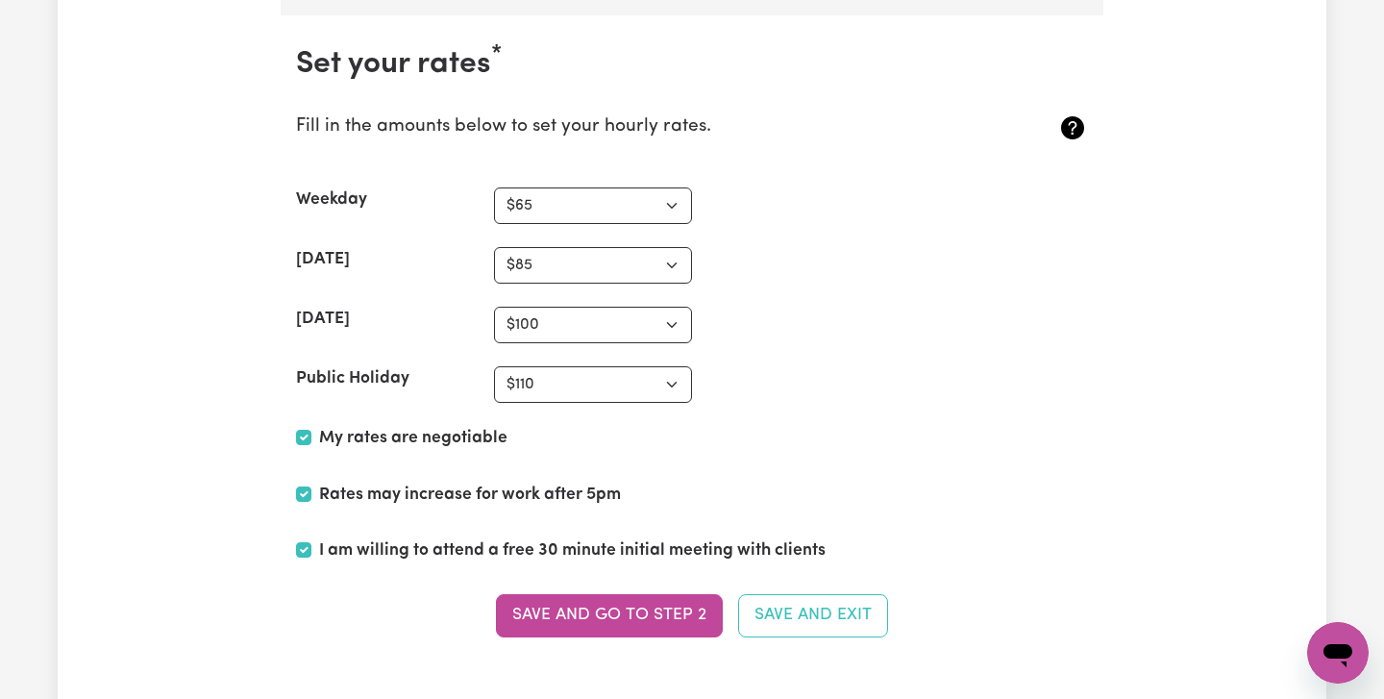
scroll to position [4530, 0]
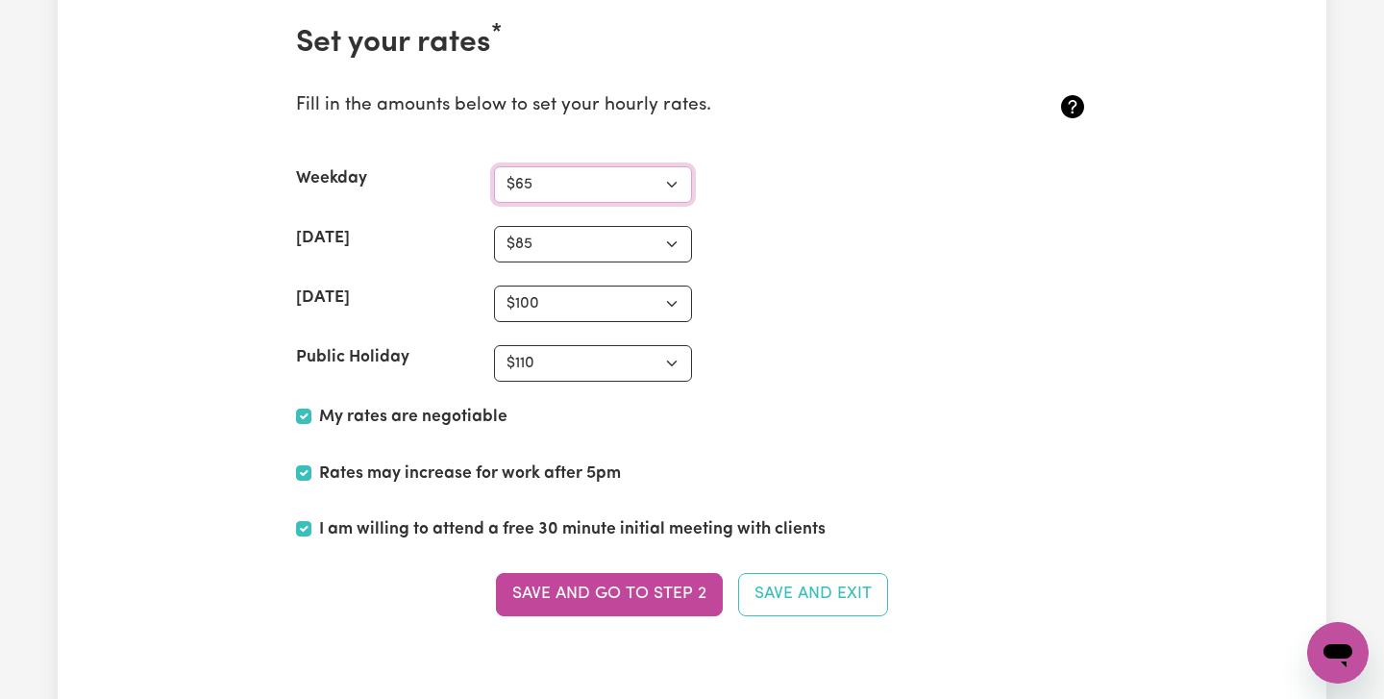
select select "73"
select select "98"
select select "127"
select select "156"
click at [687, 577] on button "Save and go to Step 2" at bounding box center [609, 594] width 227 height 42
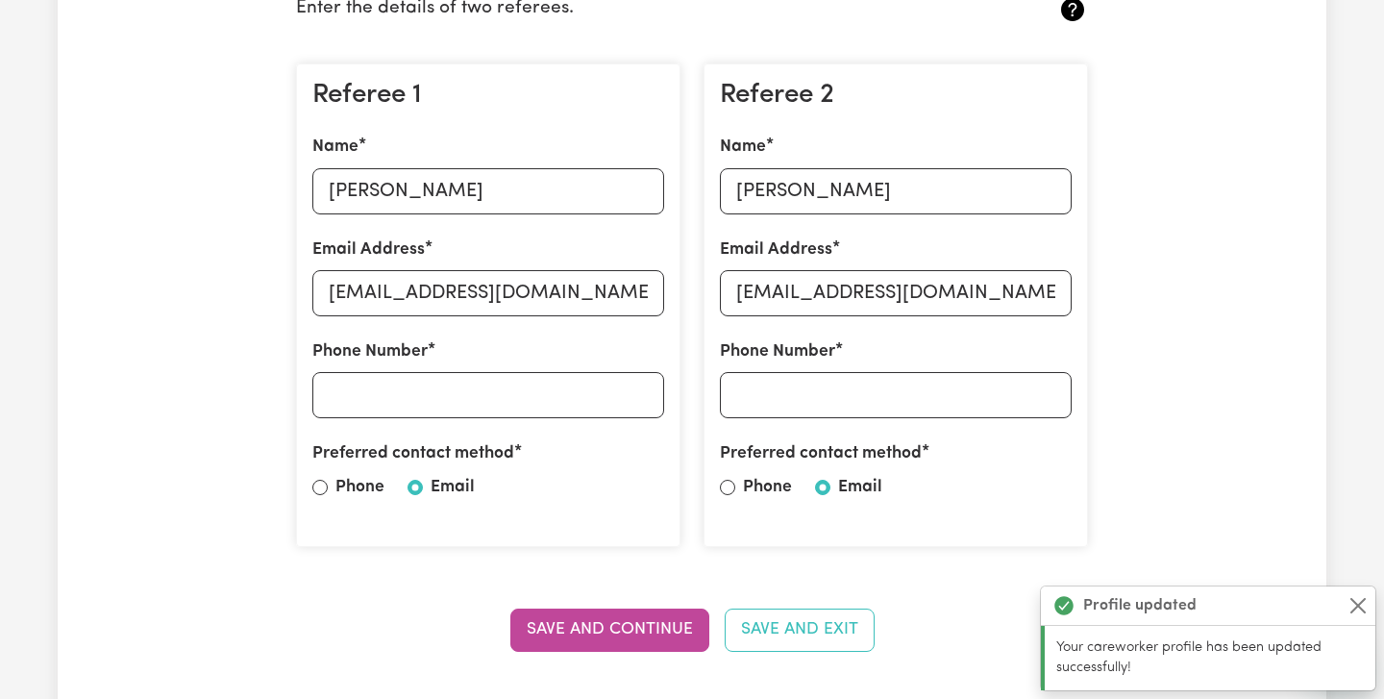
scroll to position [545, 0]
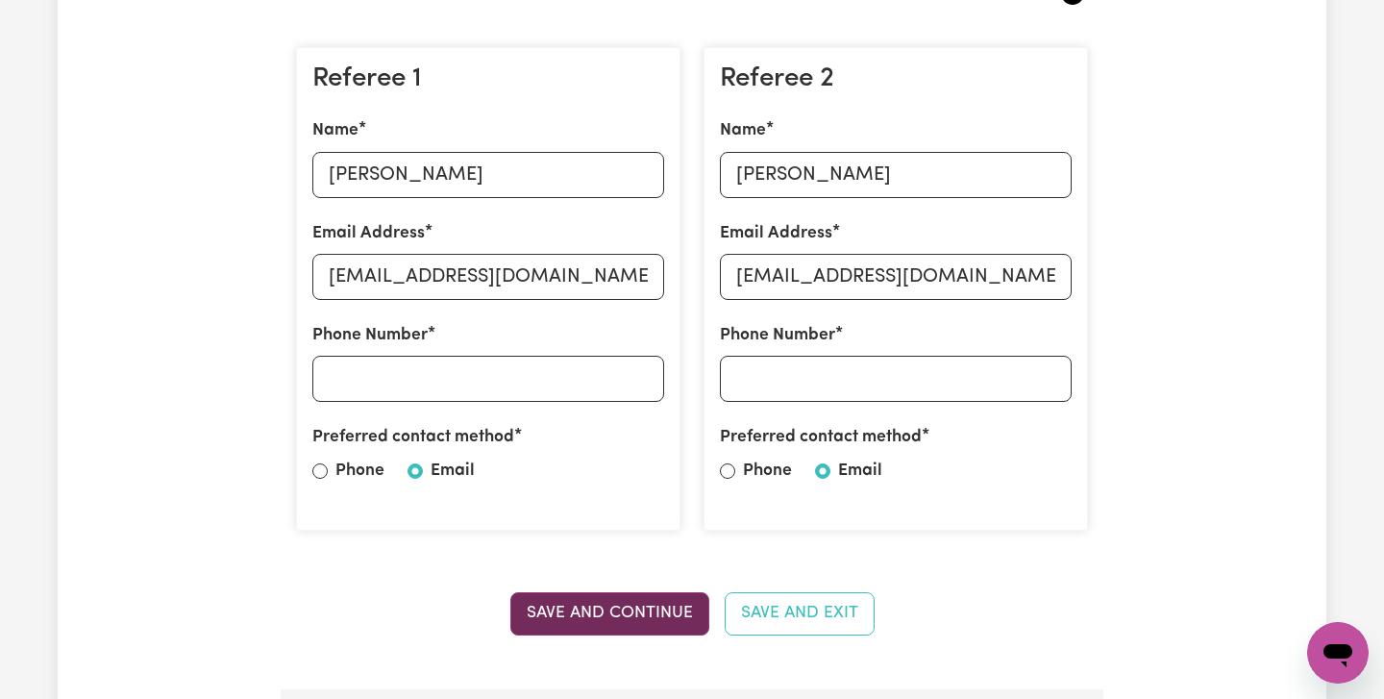
click at [642, 603] on button "Save and Continue" at bounding box center [609, 613] width 199 height 42
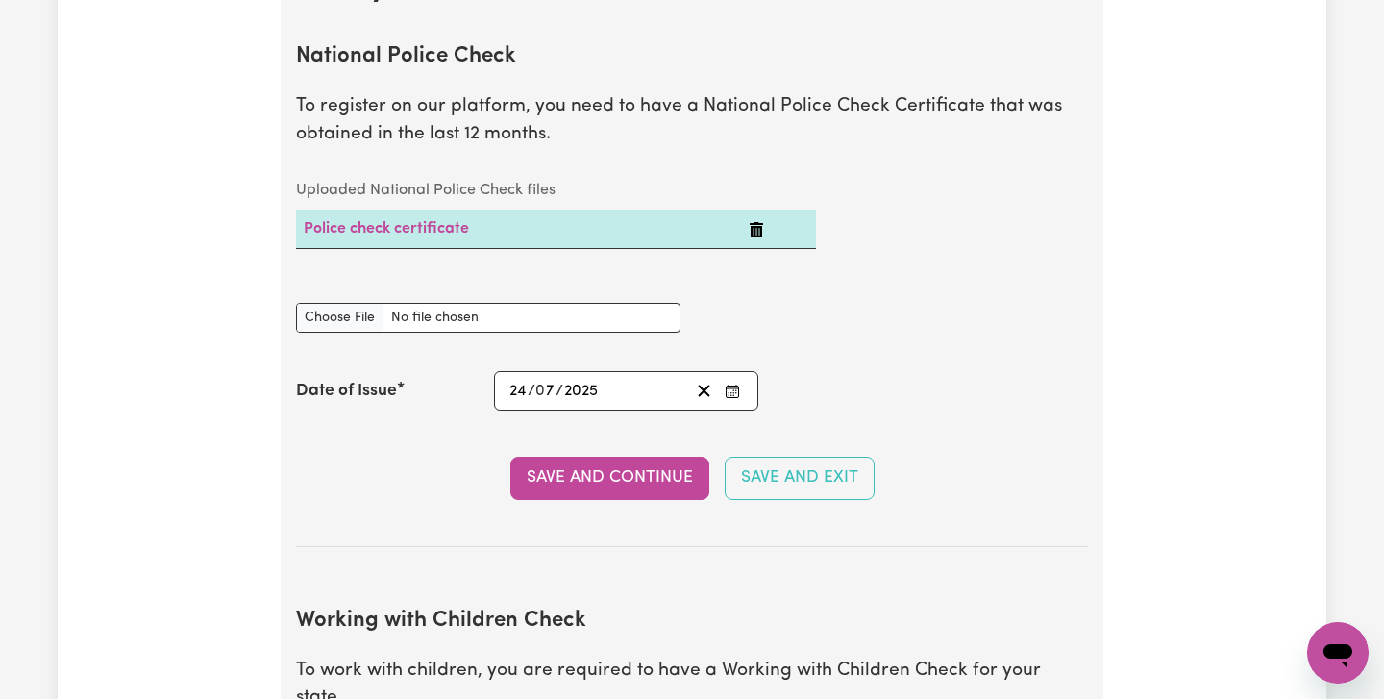
scroll to position [1339, 0]
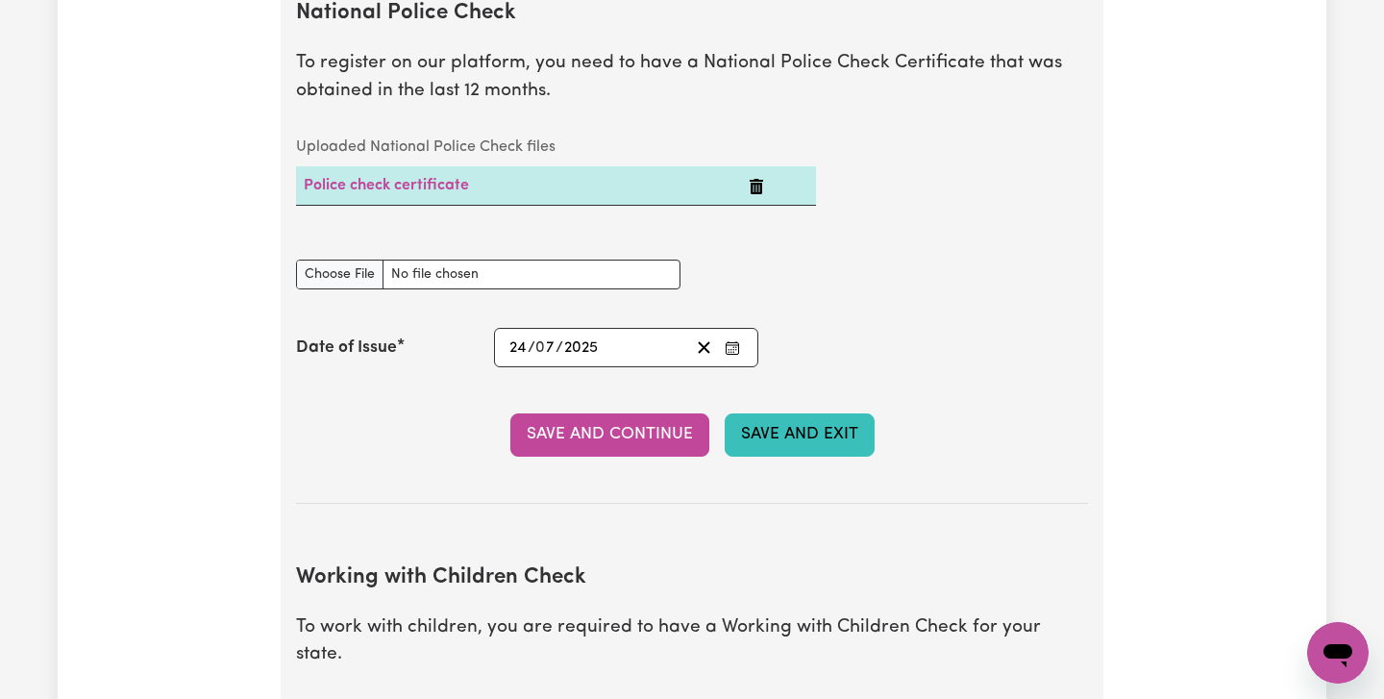
click at [793, 426] on button "Save and Exit" at bounding box center [800, 434] width 150 height 42
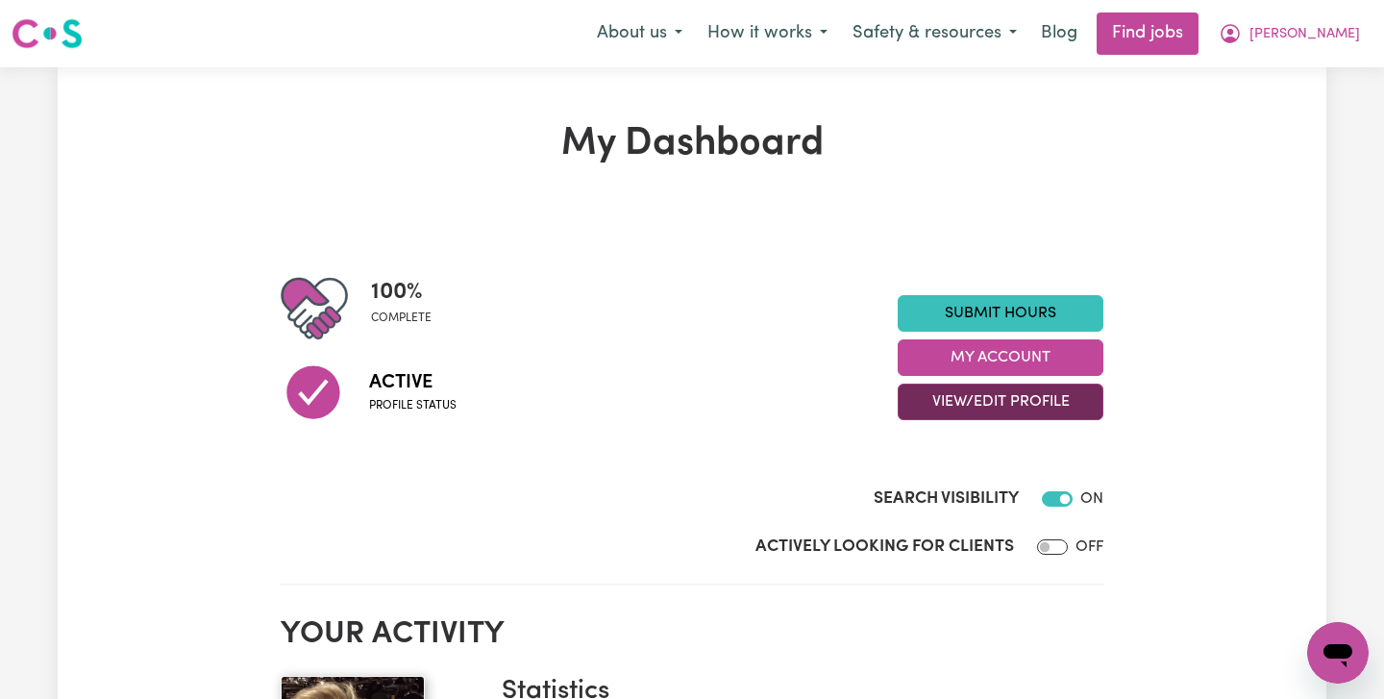
click at [1024, 405] on button "View/Edit Profile" at bounding box center [1001, 401] width 206 height 37
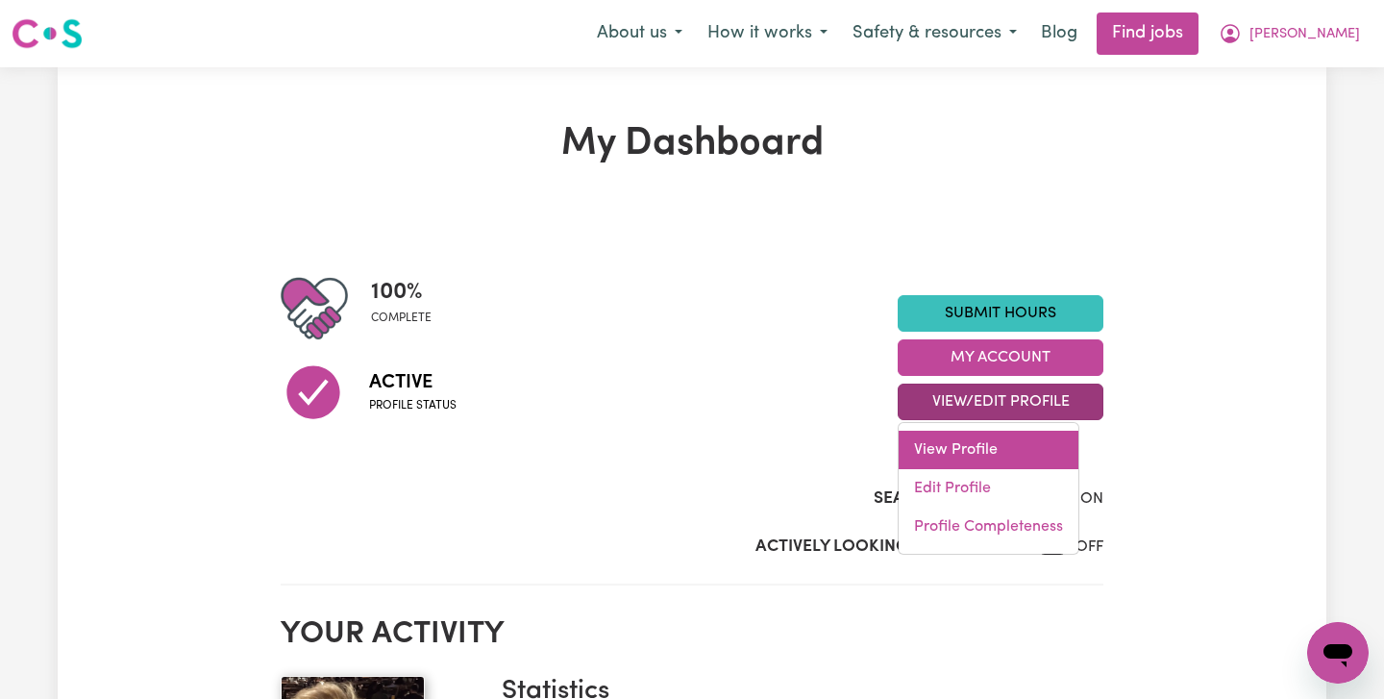
click at [1011, 438] on link "View Profile" at bounding box center [989, 450] width 180 height 38
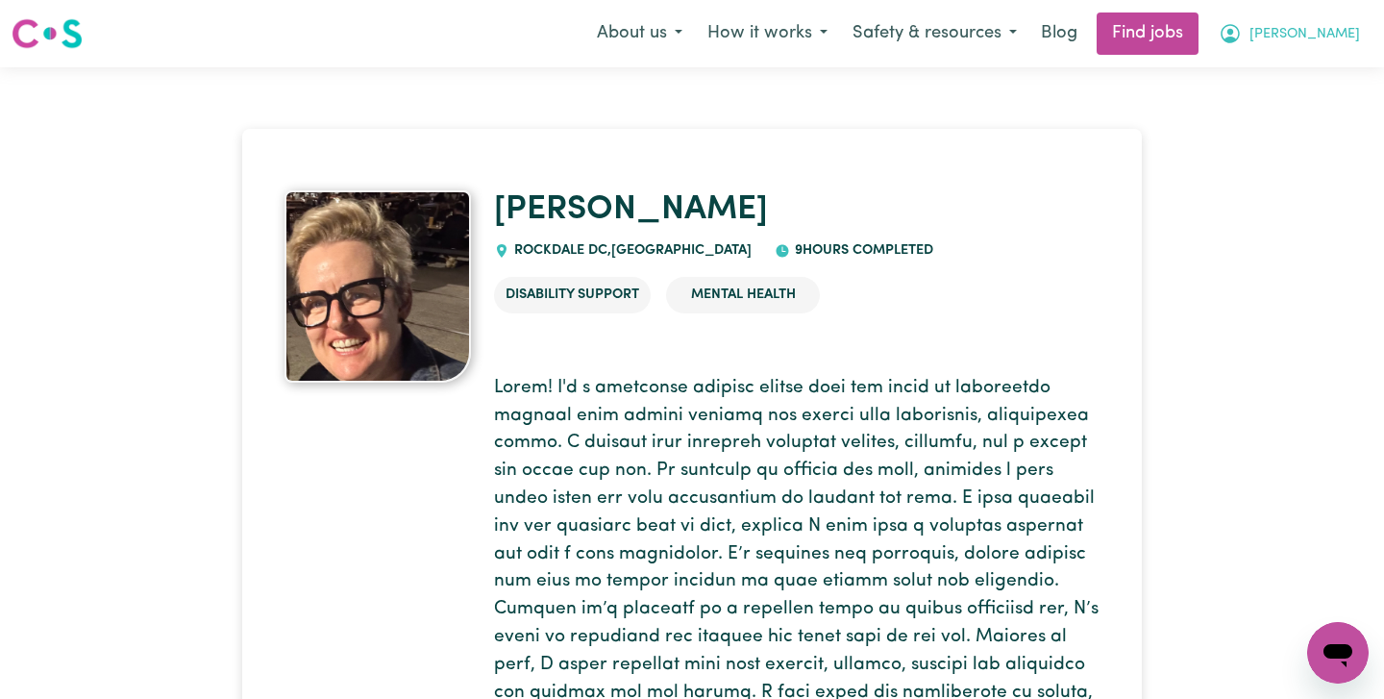
click at [1344, 37] on span "[PERSON_NAME]" at bounding box center [1304, 34] width 111 height 21
click at [1323, 82] on link "My Account" at bounding box center [1296, 75] width 152 height 37
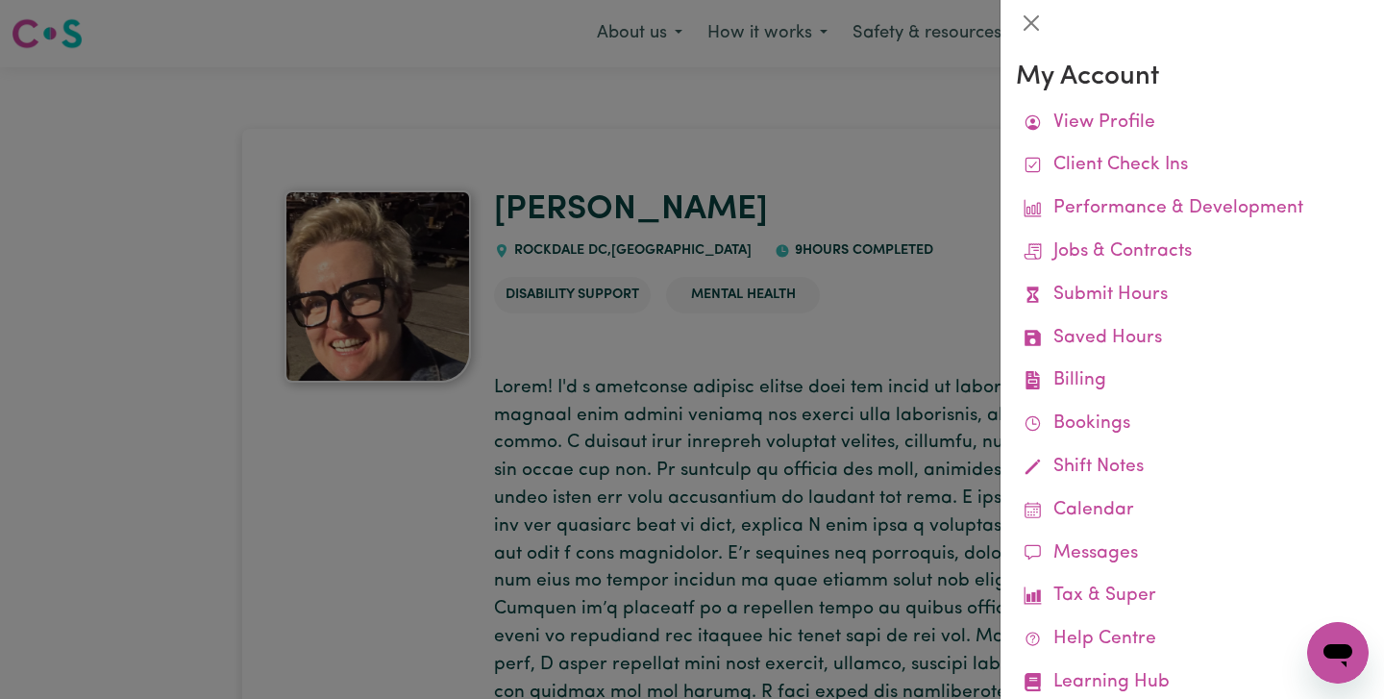
click at [891, 209] on div at bounding box center [692, 349] width 1384 height 699
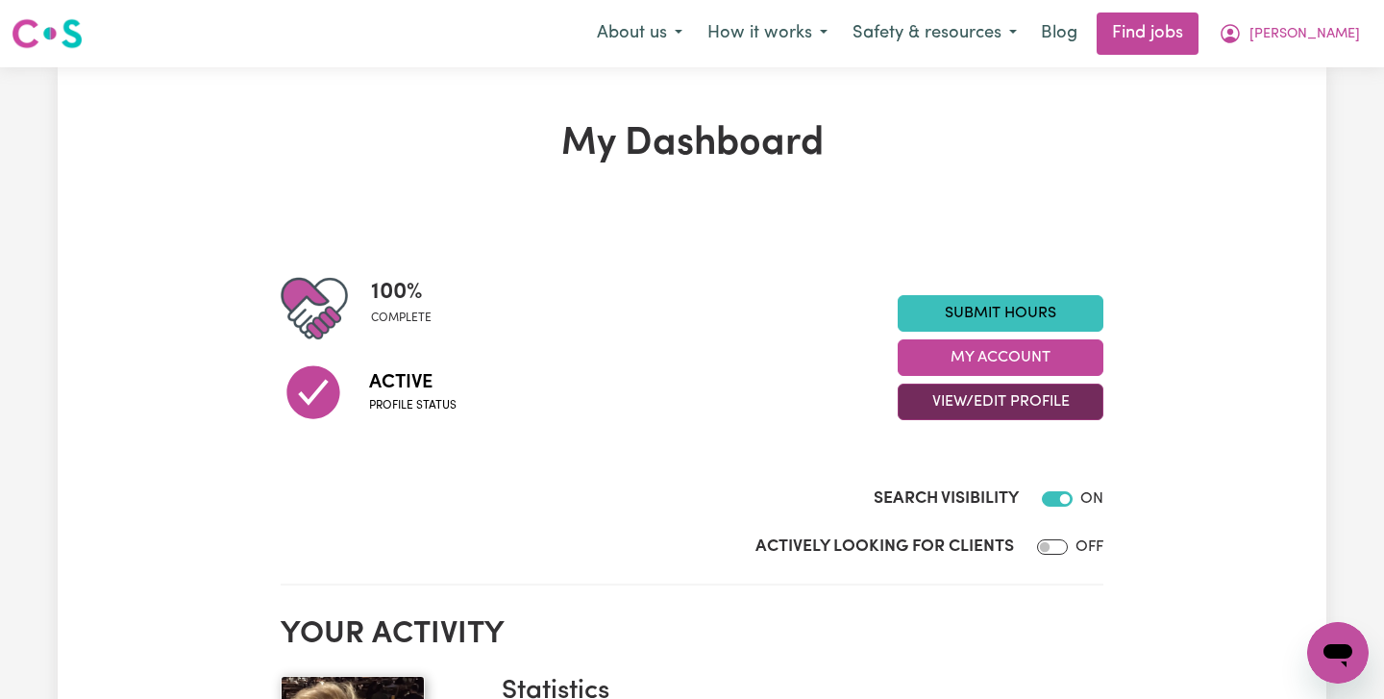
click at [942, 402] on button "View/Edit Profile" at bounding box center [1001, 401] width 206 height 37
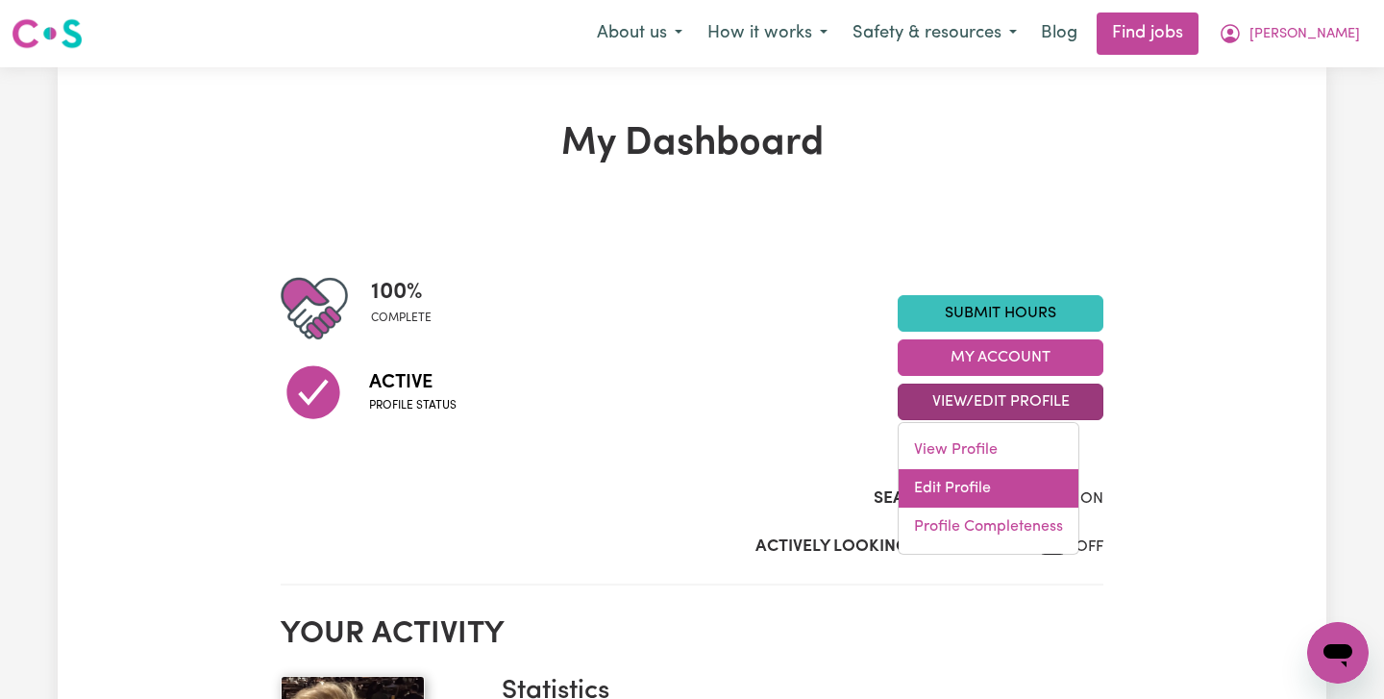
click at [963, 486] on link "Edit Profile" at bounding box center [989, 488] width 180 height 38
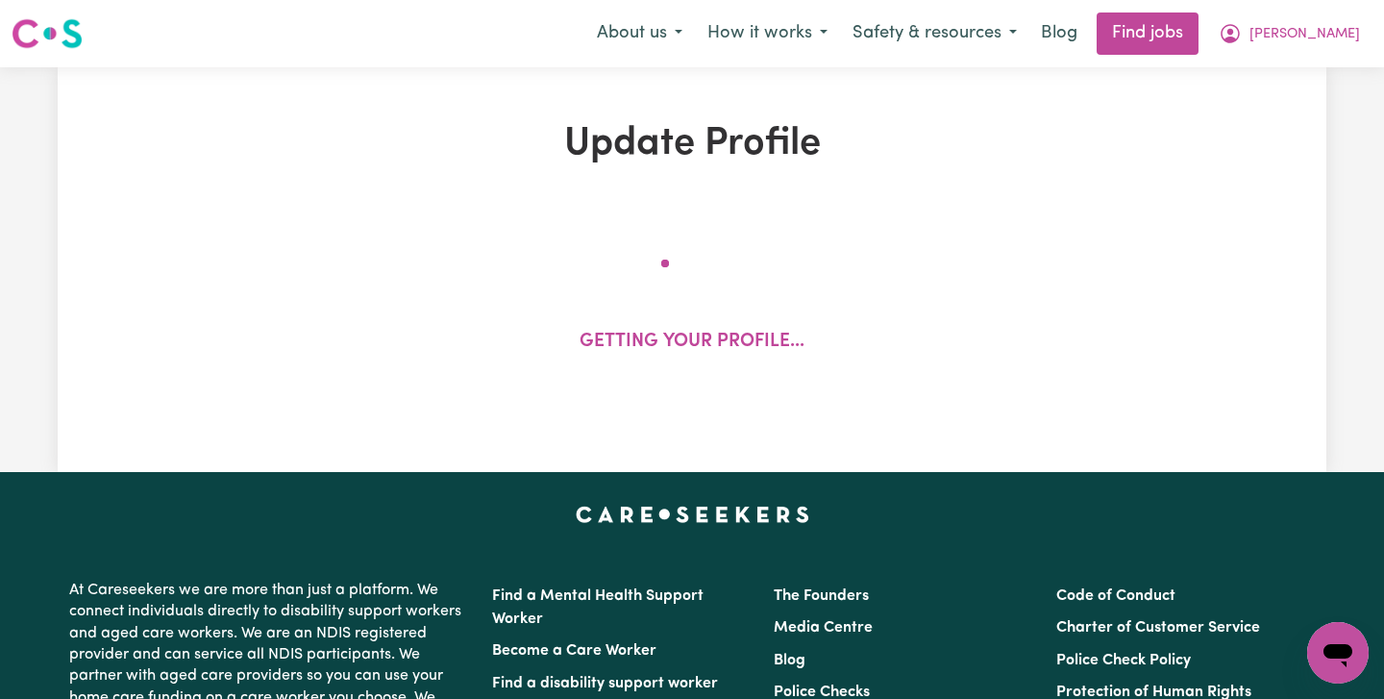
select select "[DEMOGRAPHIC_DATA]"
select select "[DEMOGRAPHIC_DATA] Citizen"
select select "Studying a healthcare related degree or qualification"
select select "73"
select select "98"
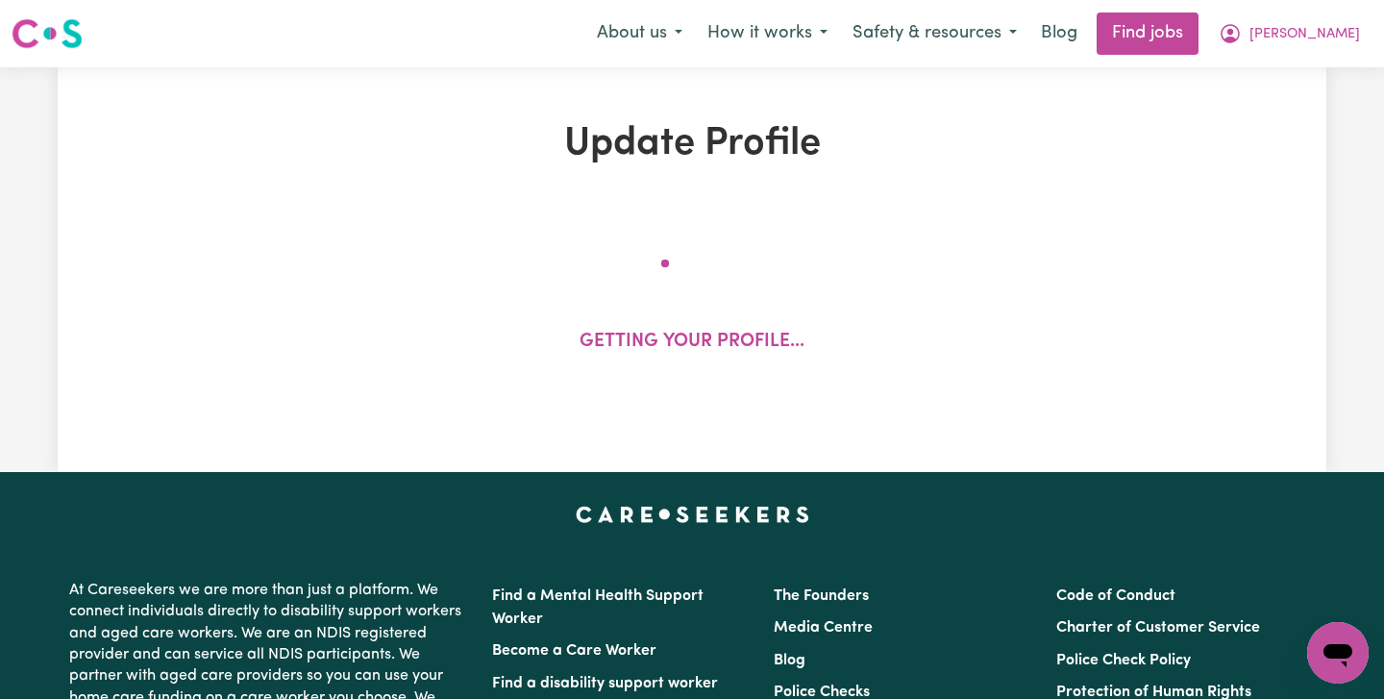
select select "127"
select select "156"
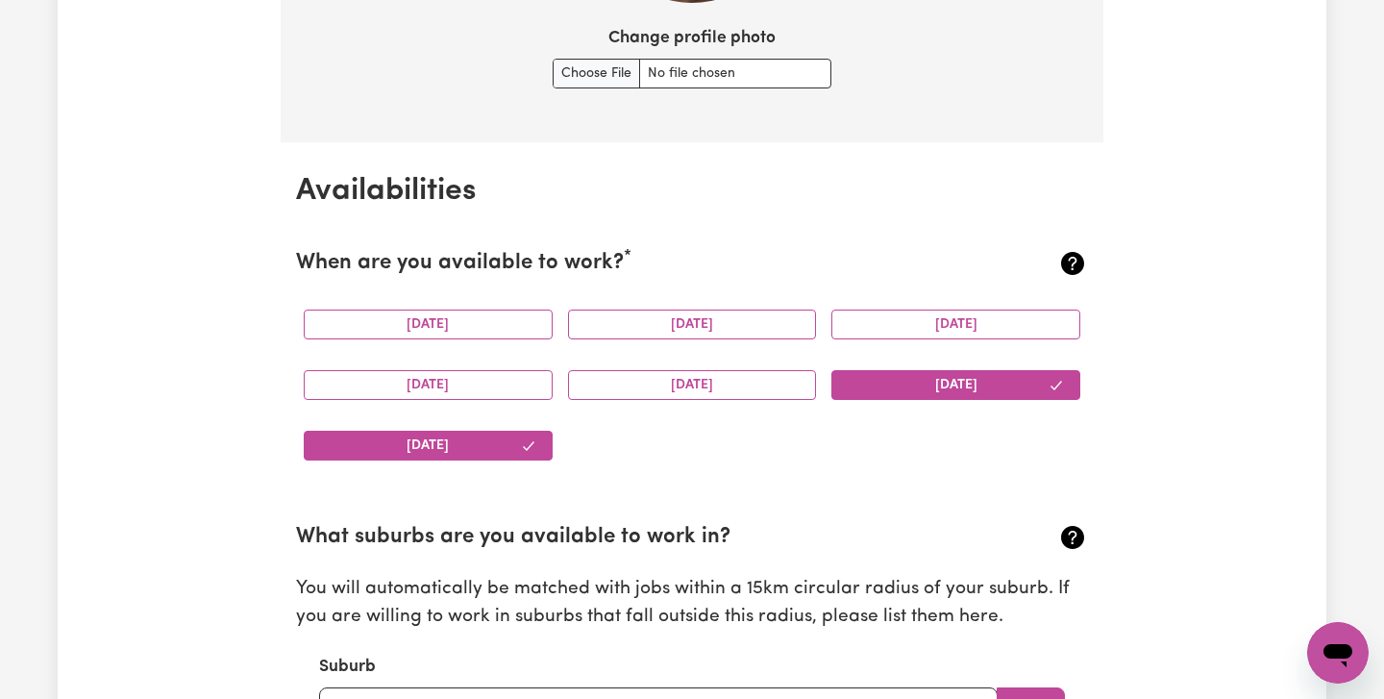
scroll to position [1694, 0]
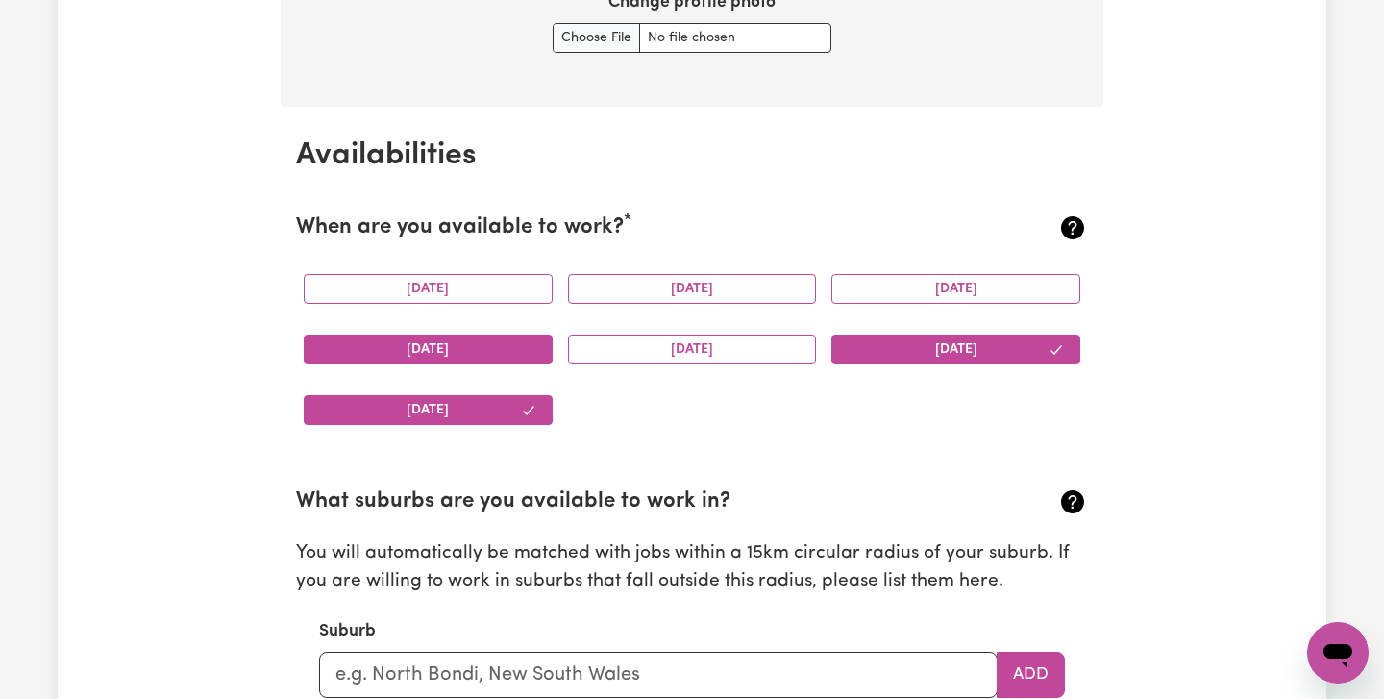
click at [514, 340] on button "[DATE]" at bounding box center [428, 349] width 249 height 30
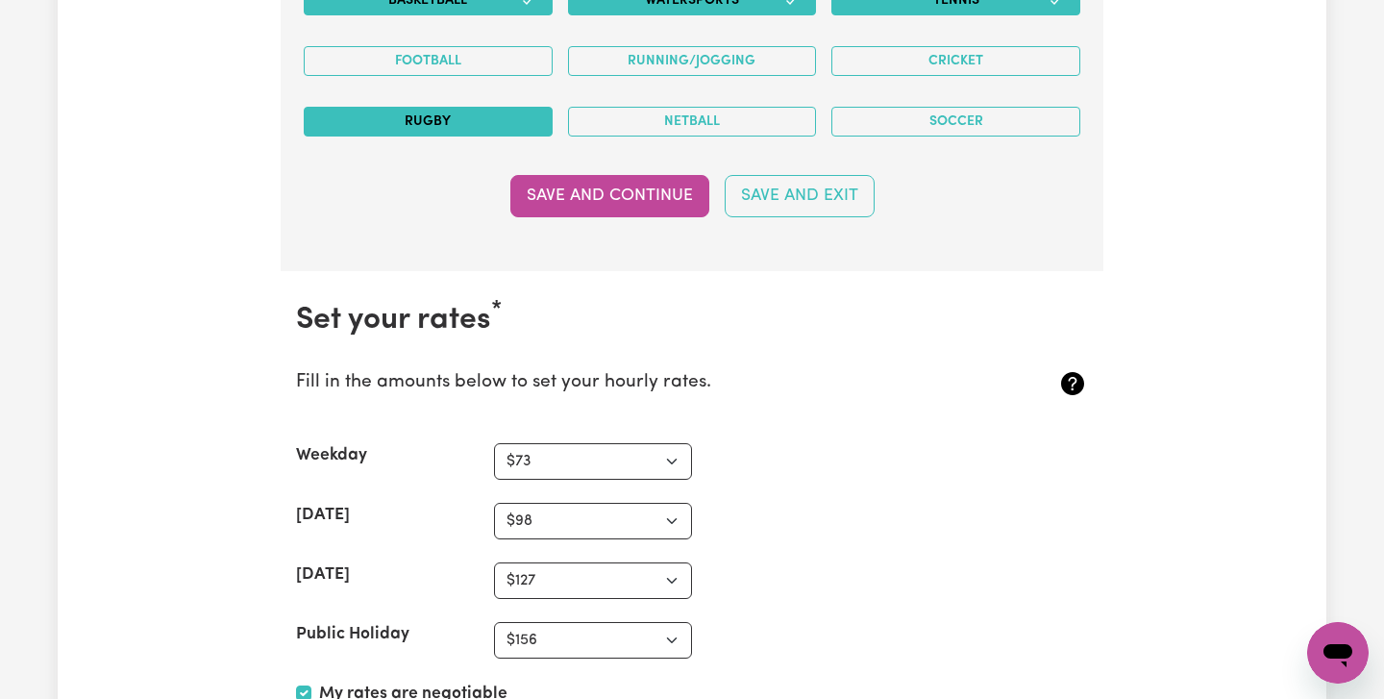
scroll to position [4253, 0]
select select "61"
select select "86"
select select "111"
select select "135"
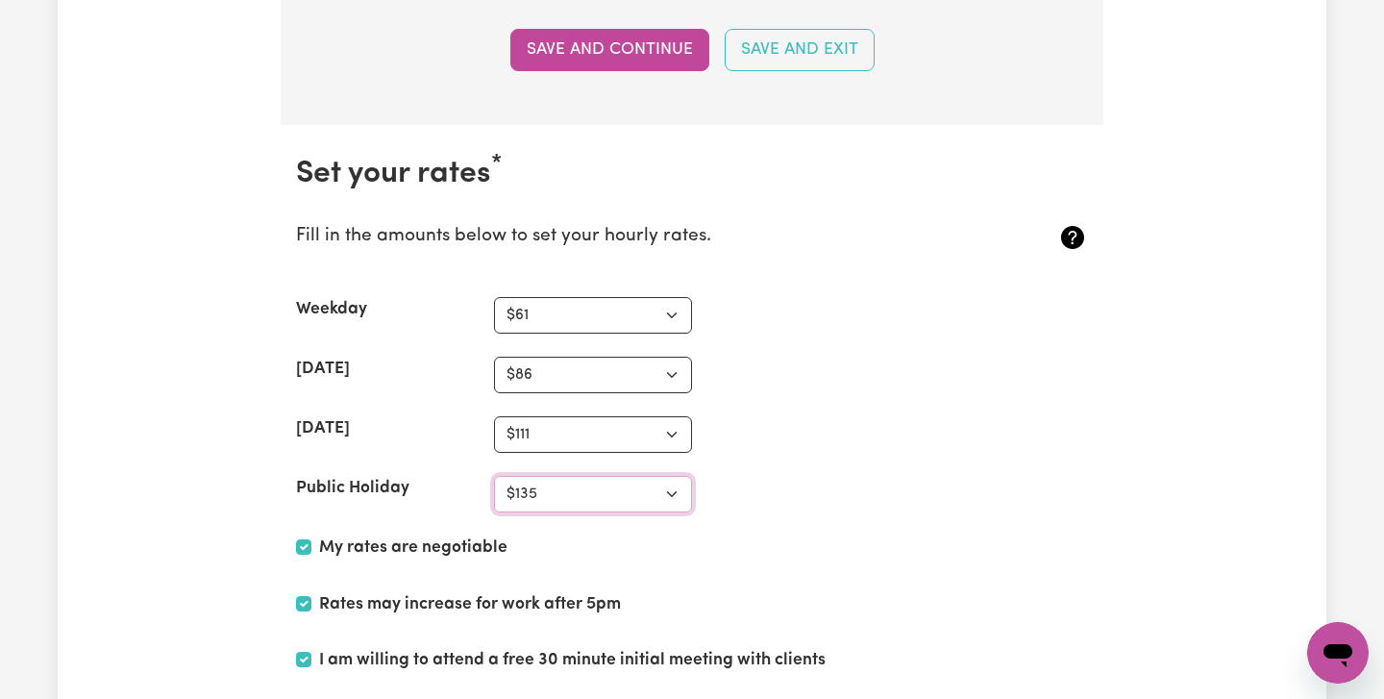
scroll to position [4405, 0]
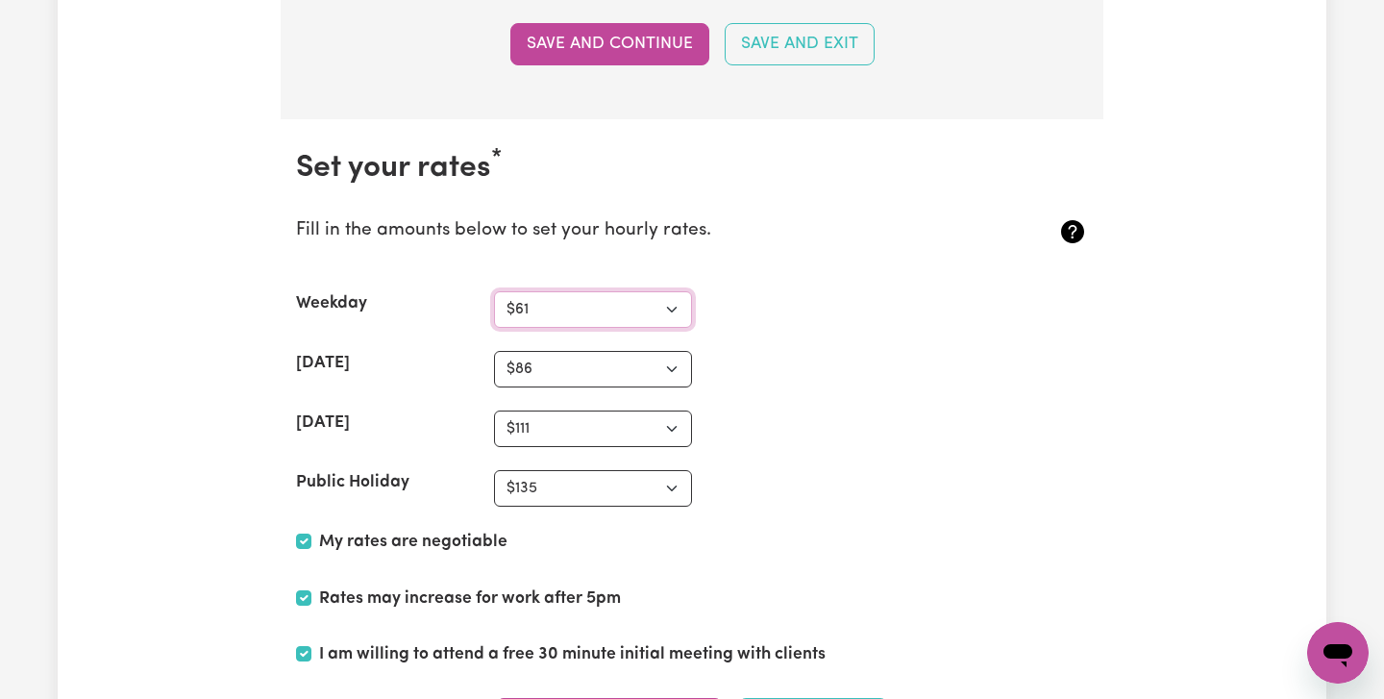
select select "70"
select select "98"
select select "127"
select select "156"
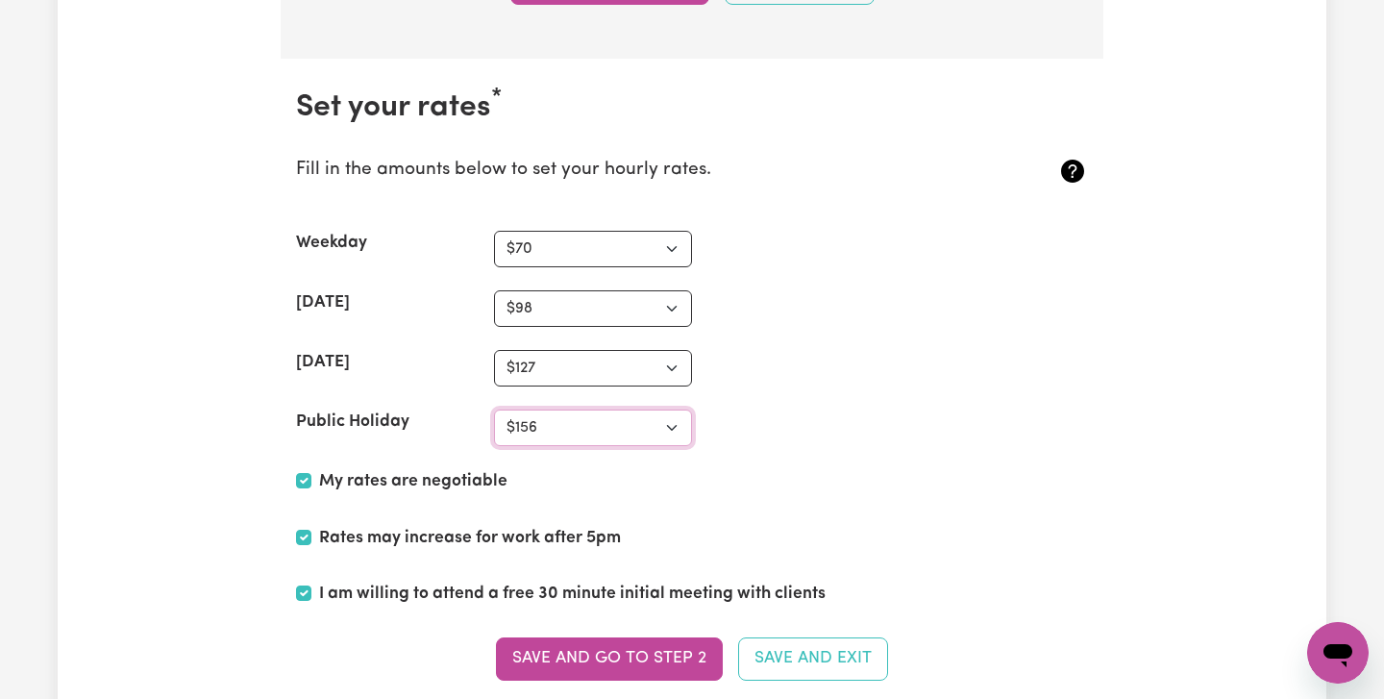
scroll to position [4468, 0]
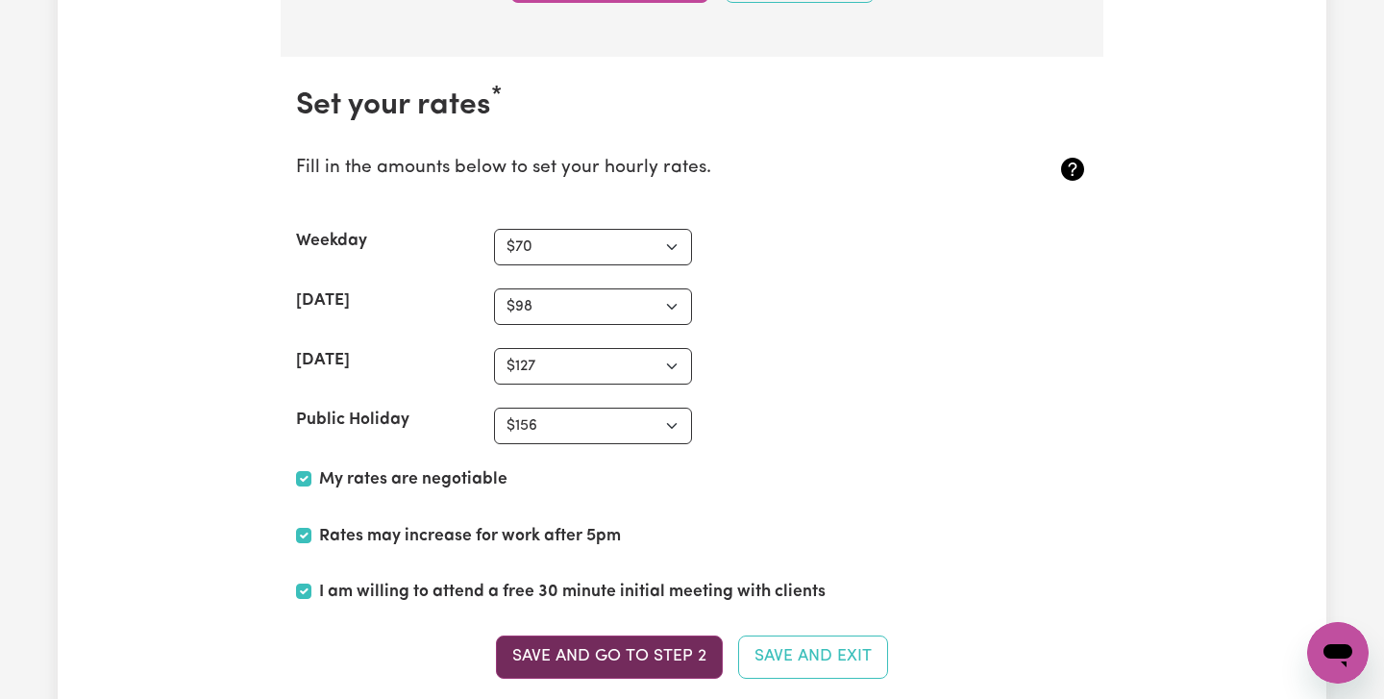
click at [650, 638] on button "Save and go to Step 2" at bounding box center [609, 656] width 227 height 42
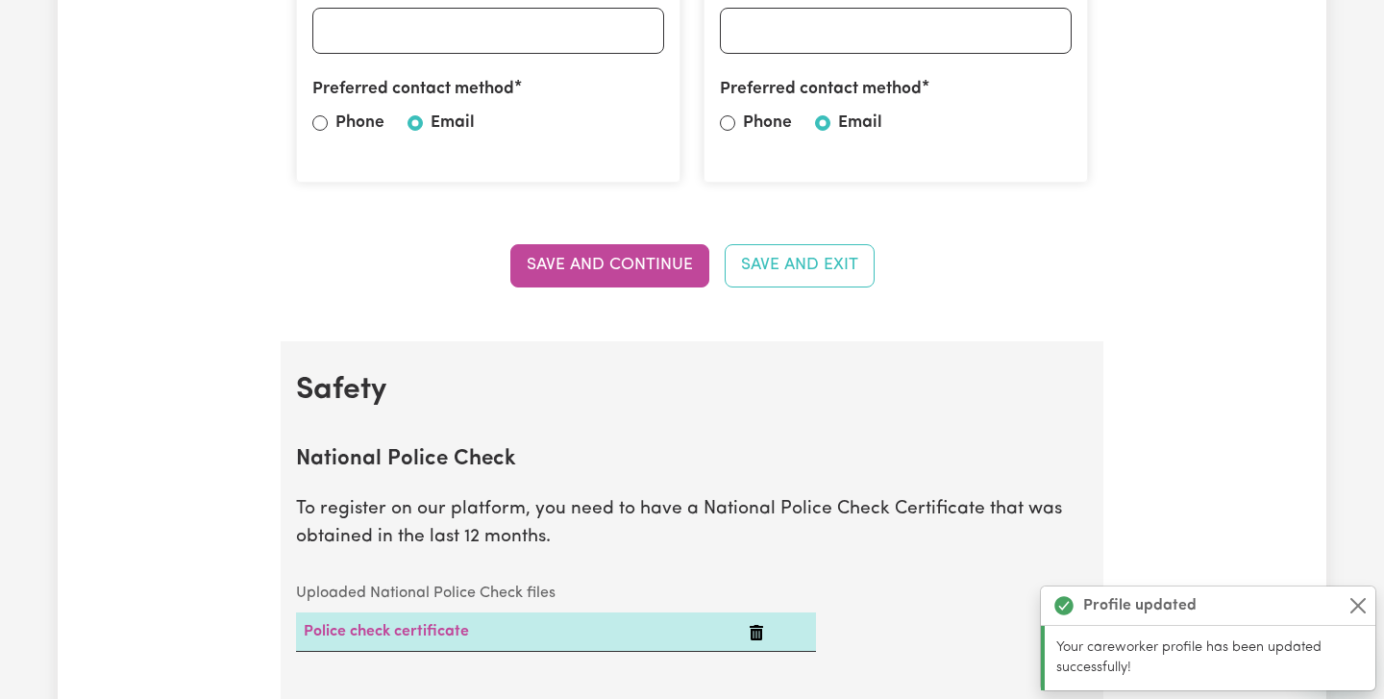
scroll to position [893, 0]
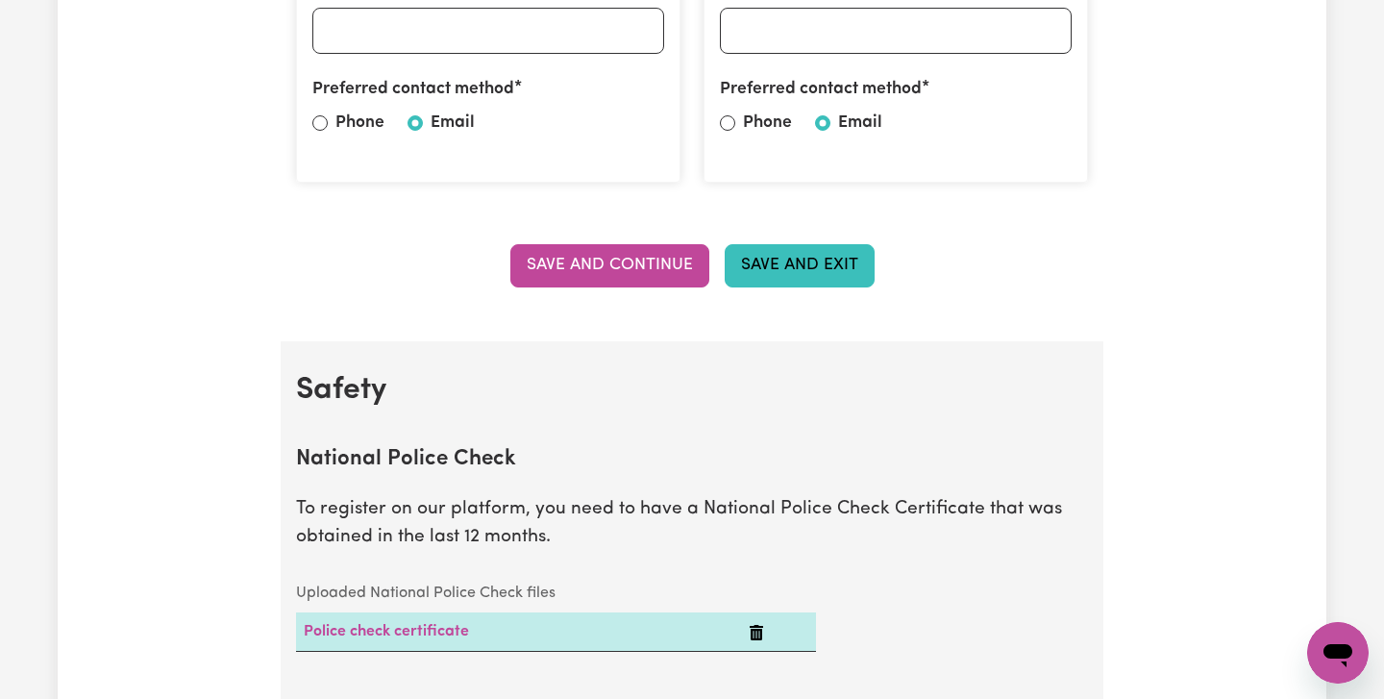
click at [788, 257] on button "Save and Exit" at bounding box center [800, 265] width 150 height 42
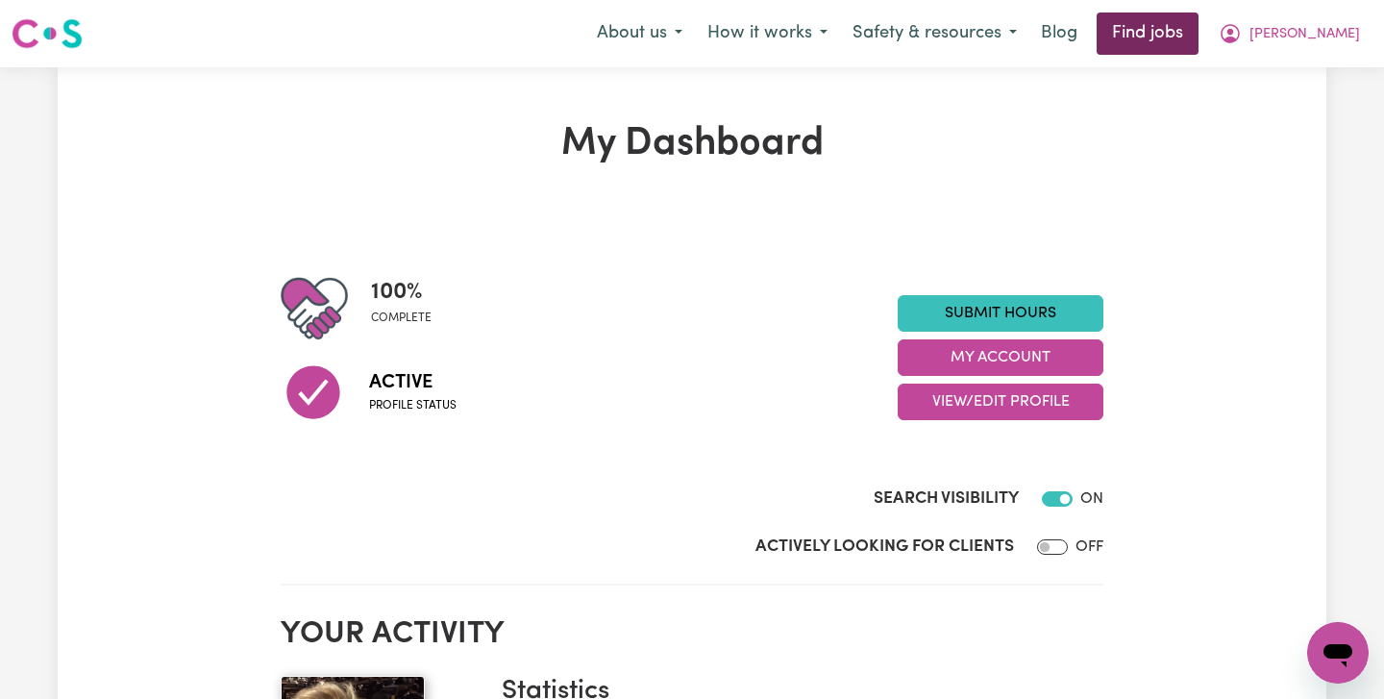
click at [1198, 32] on link "Find jobs" at bounding box center [1148, 33] width 102 height 42
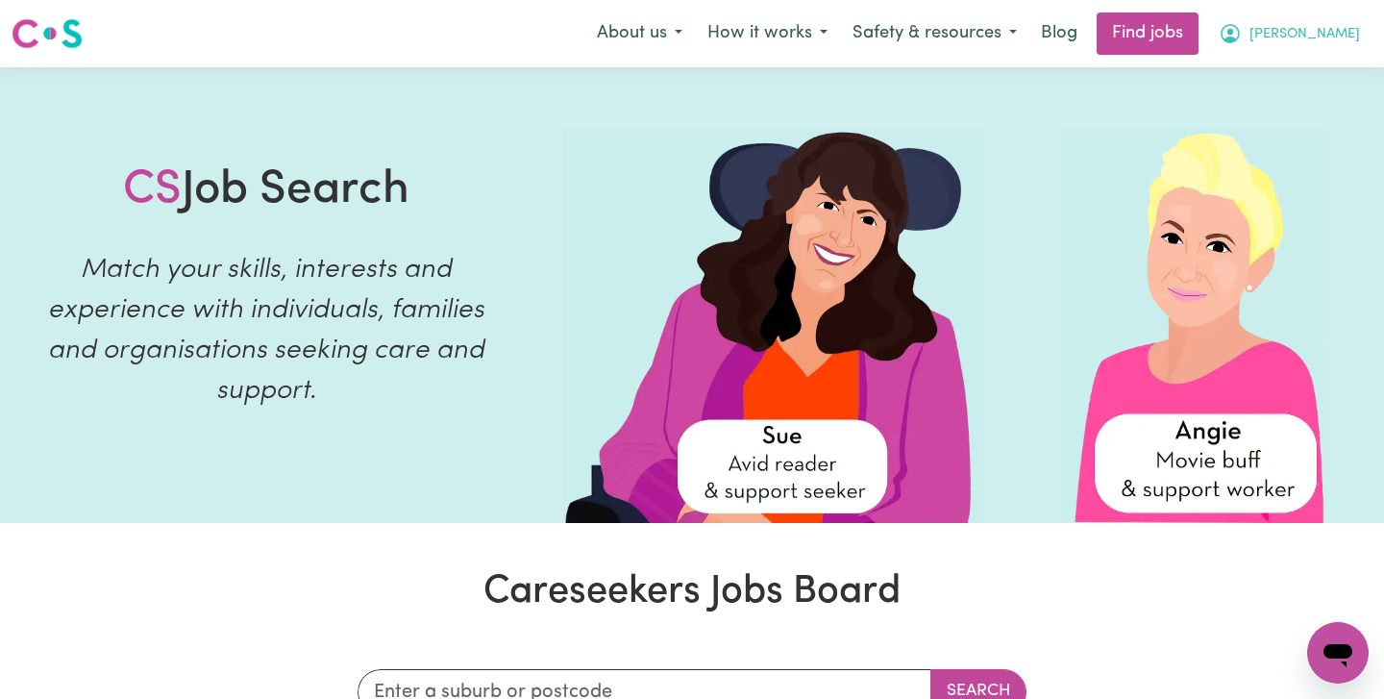
click at [1334, 26] on button "[PERSON_NAME]" at bounding box center [1289, 33] width 166 height 40
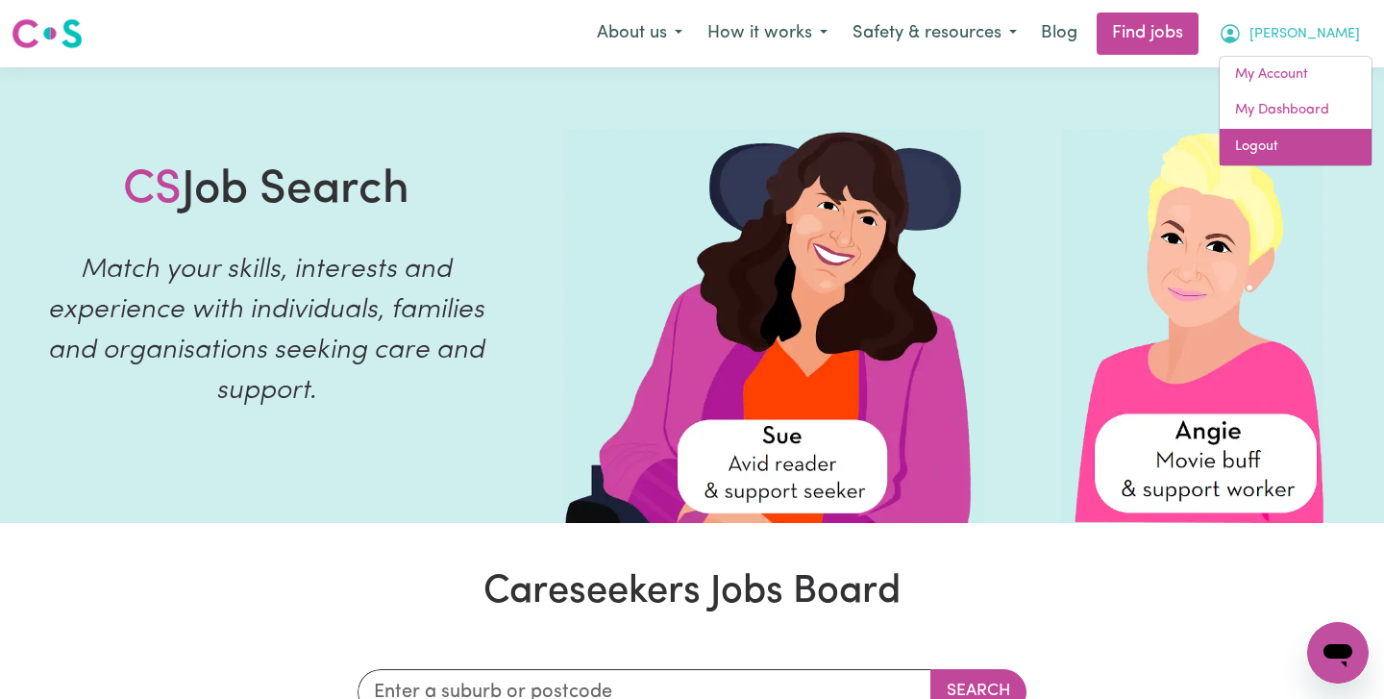
click at [1295, 148] on link "Logout" at bounding box center [1296, 147] width 152 height 37
